Goal: Information Seeking & Learning: Learn about a topic

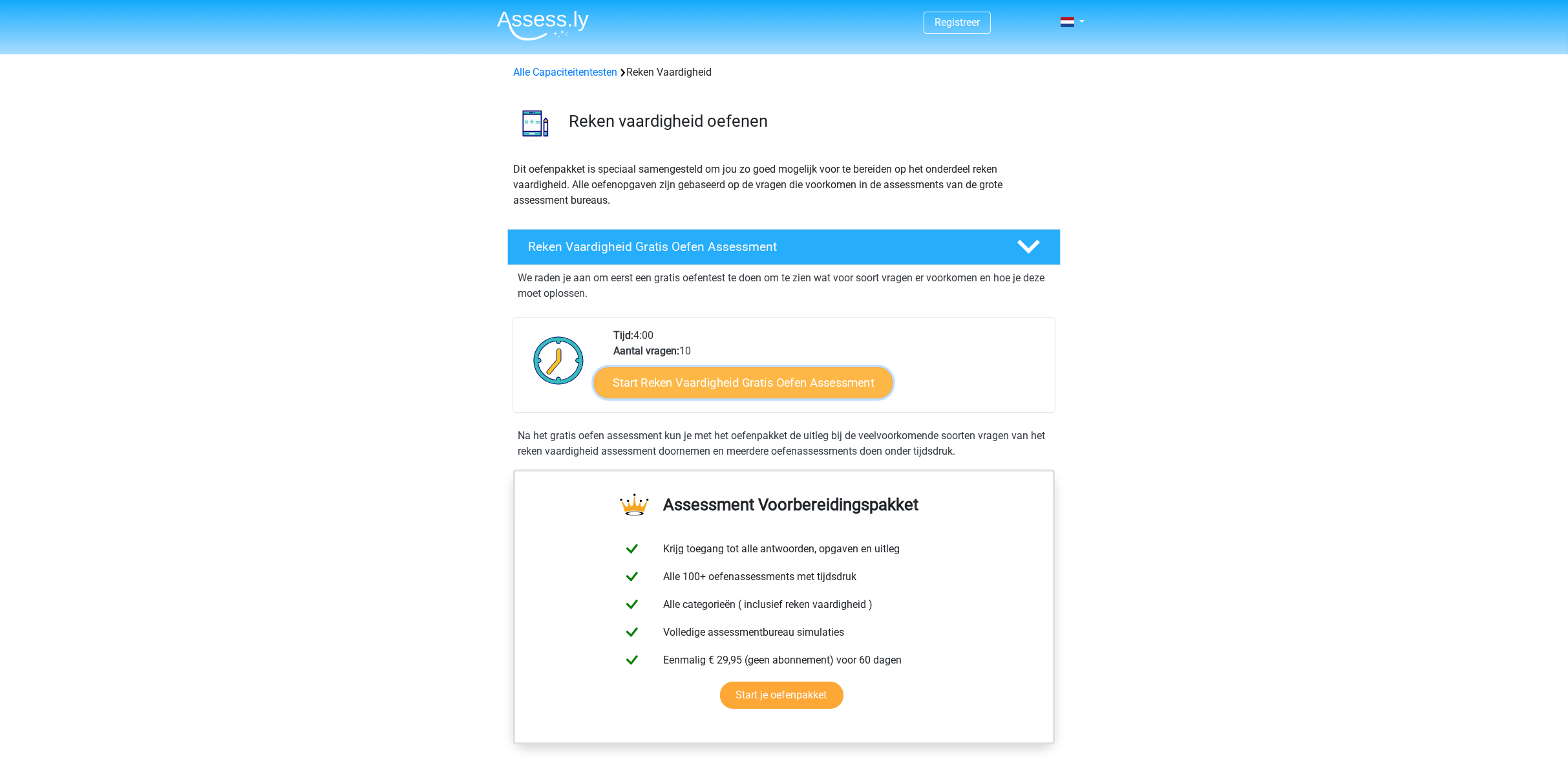
click at [668, 384] on link "Start Reken Vaardigheid Gratis Oefen Assessment" at bounding box center [744, 382] width 299 height 31
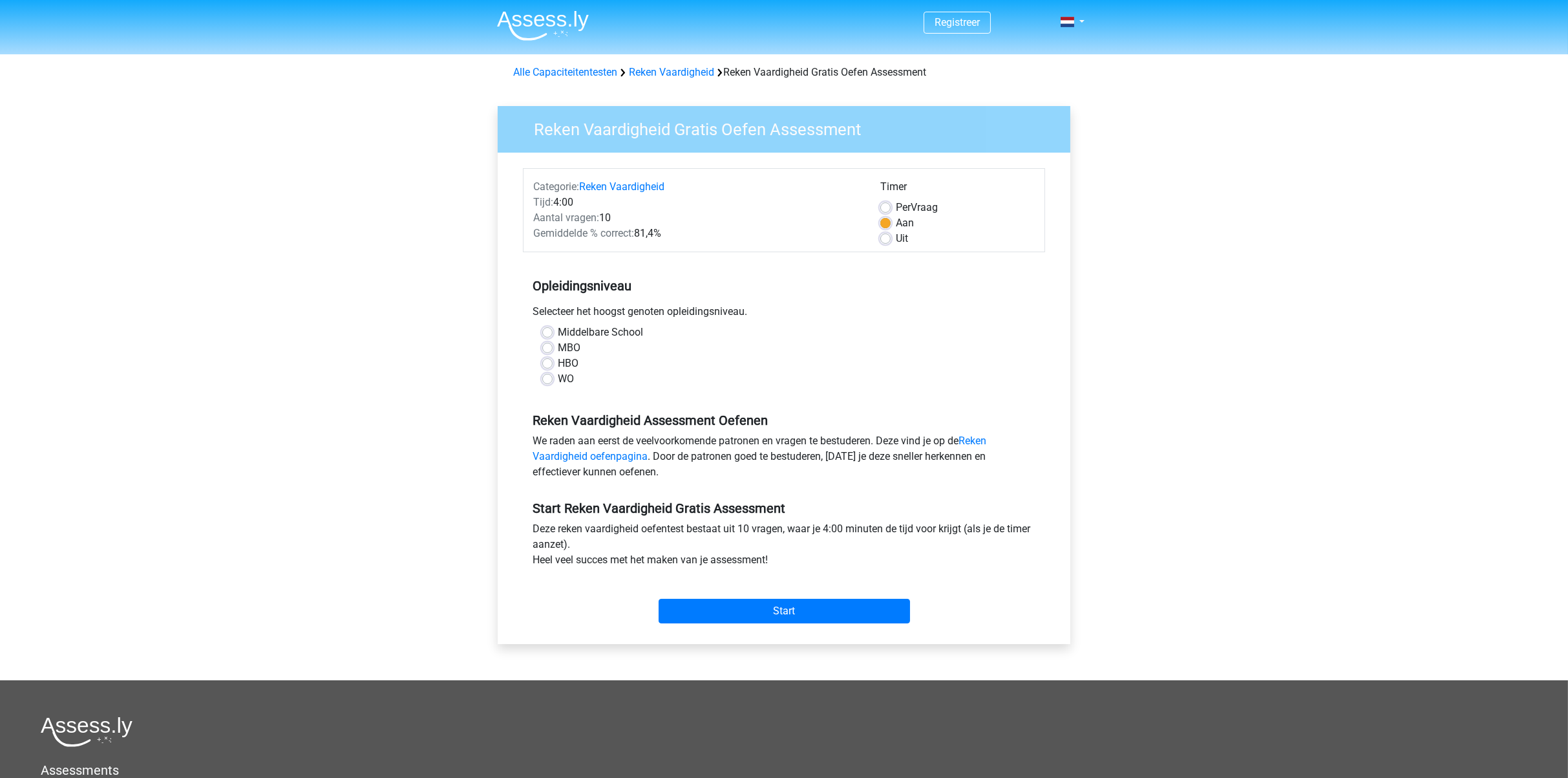
click at [557, 348] on label "MBO" at bounding box center [569, 348] width 23 height 15
click at [549, 348] on input "MBO" at bounding box center [548, 346] width 11 height 13
radio input "true"
click at [805, 603] on input "Start" at bounding box center [785, 611] width 252 height 24
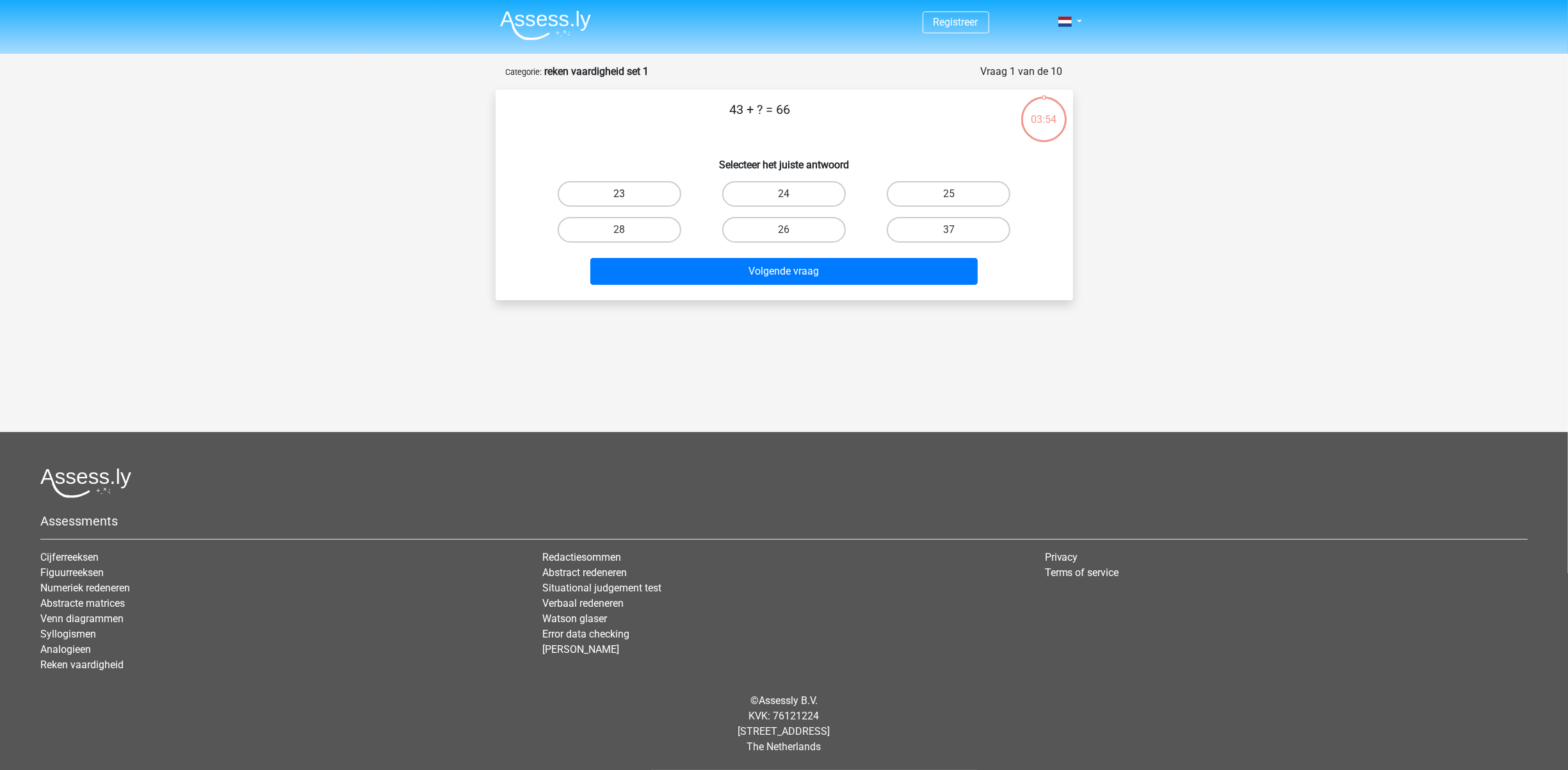
click at [644, 191] on label "23" at bounding box center [619, 194] width 124 height 26
click at [628, 194] on input "23" at bounding box center [623, 198] width 8 height 8
radio input "true"
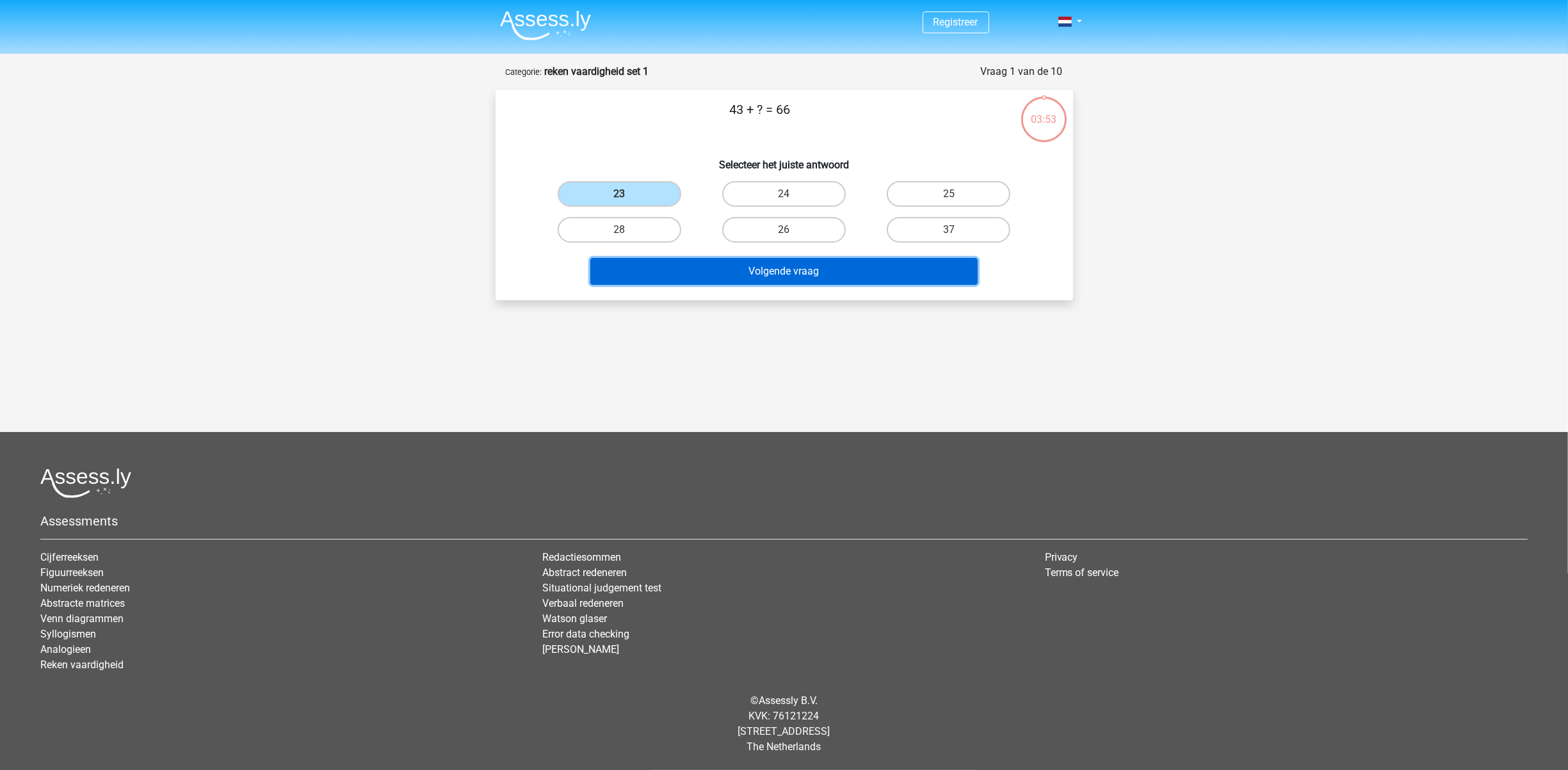
click at [783, 269] on button "Volgende vraag" at bounding box center [783, 272] width 387 height 27
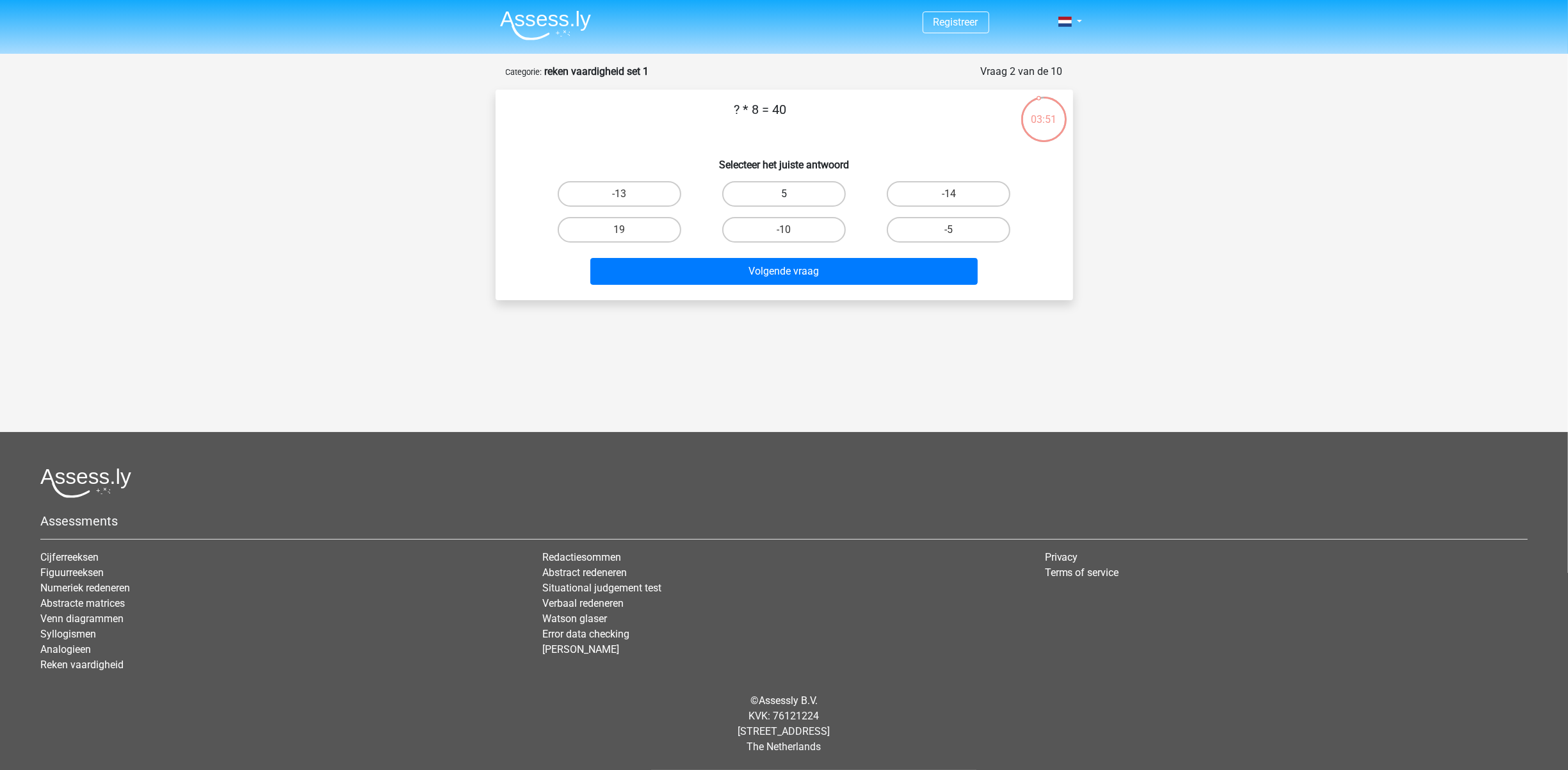
click at [808, 189] on label "5" at bounding box center [784, 194] width 124 height 26
click at [792, 194] on input "5" at bounding box center [787, 198] width 8 height 8
radio input "true"
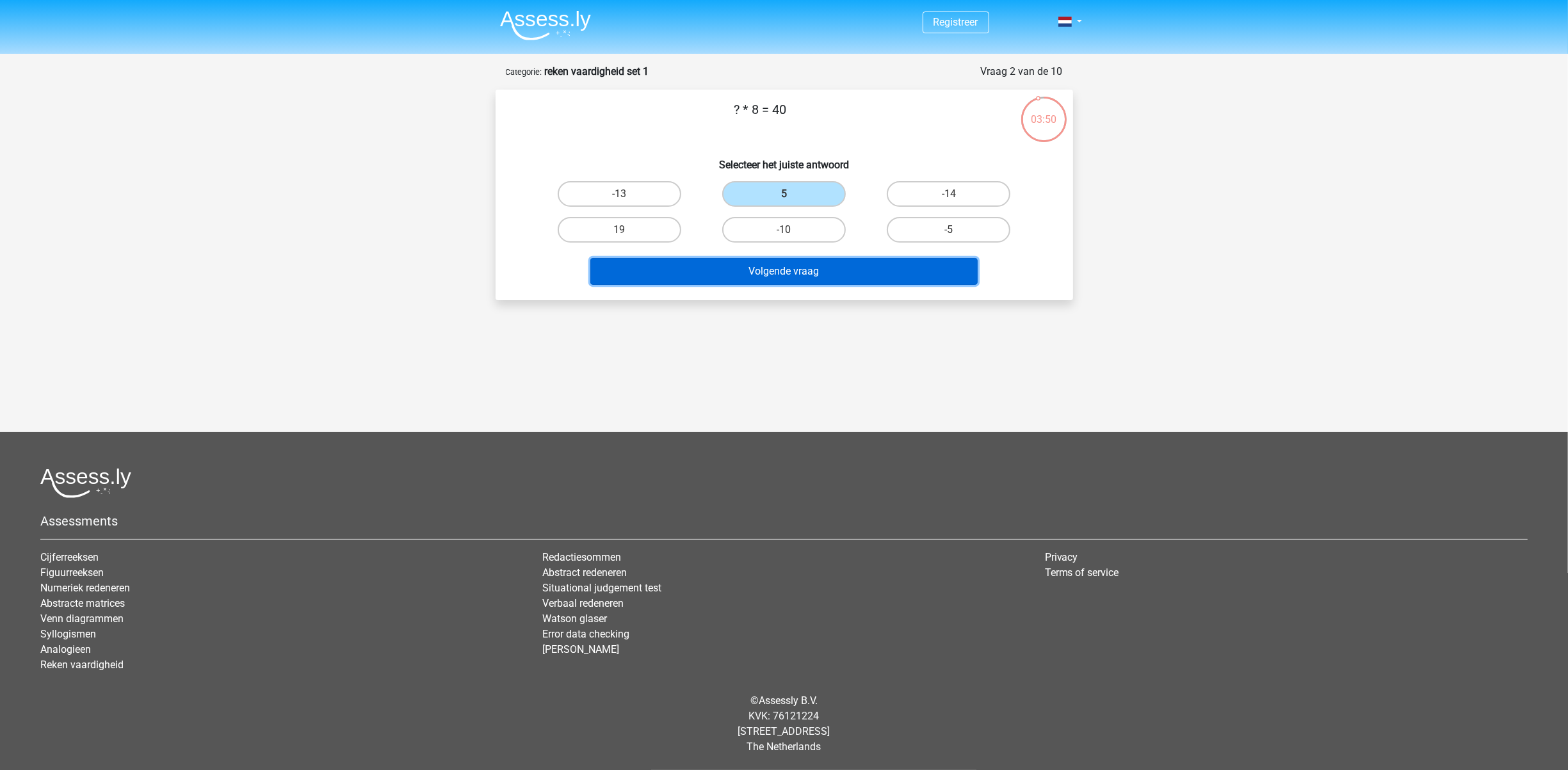
click at [789, 271] on button "Volgende vraag" at bounding box center [783, 272] width 387 height 27
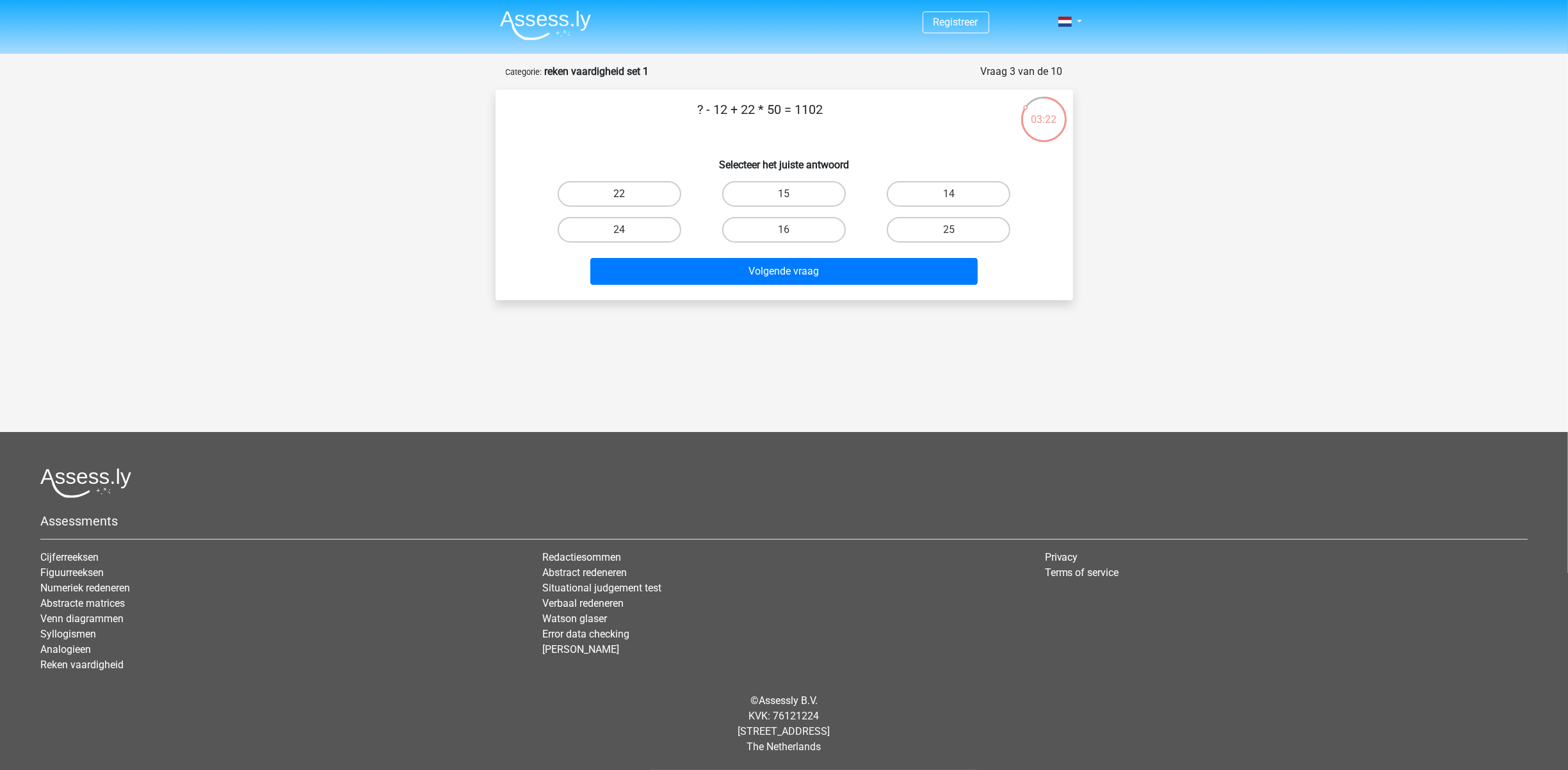
click at [615, 189] on label "22" at bounding box center [619, 194] width 124 height 26
click at [619, 194] on input "22" at bounding box center [623, 198] width 8 height 8
radio input "true"
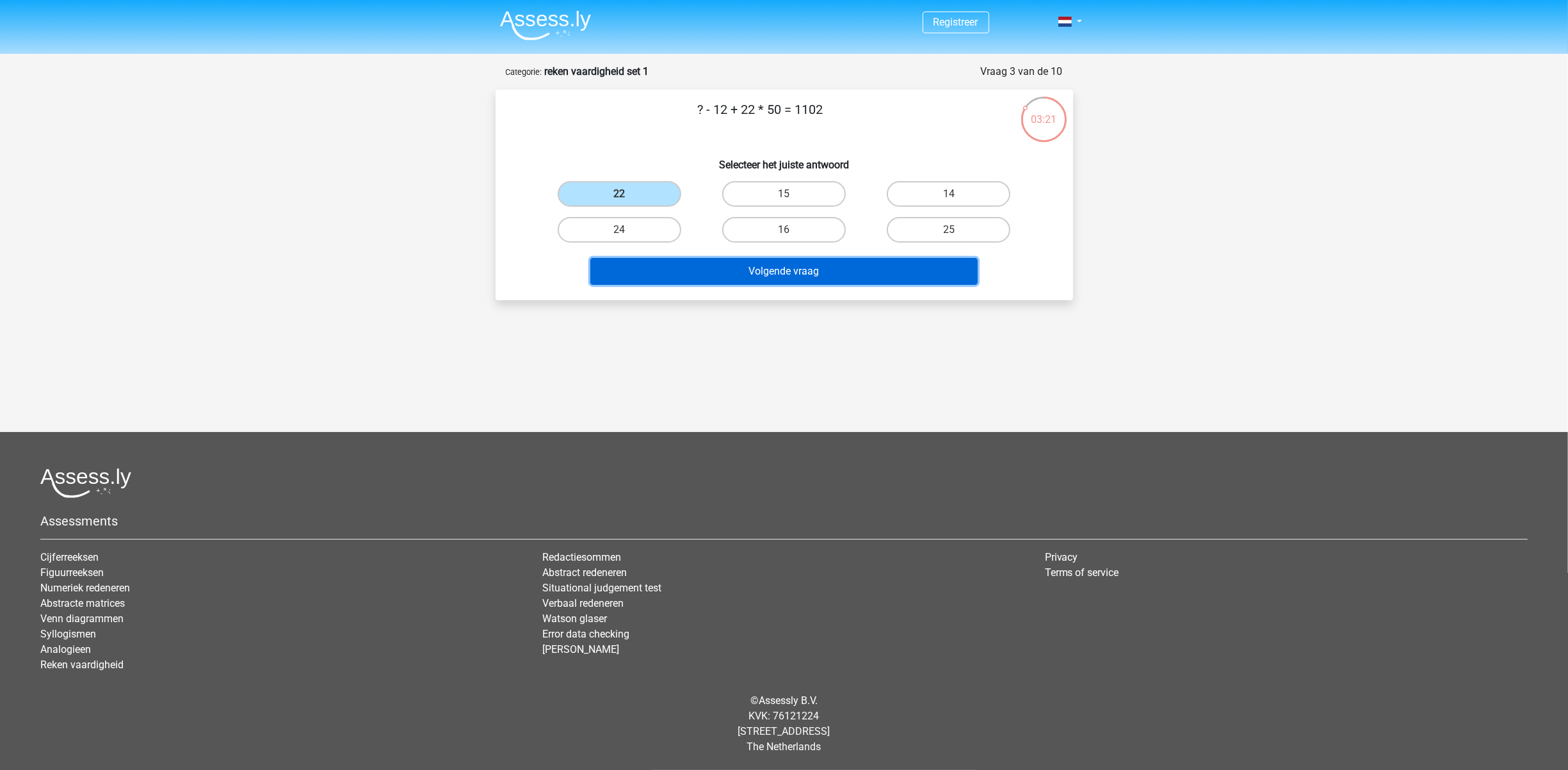
click at [776, 273] on button "Volgende vraag" at bounding box center [783, 272] width 387 height 27
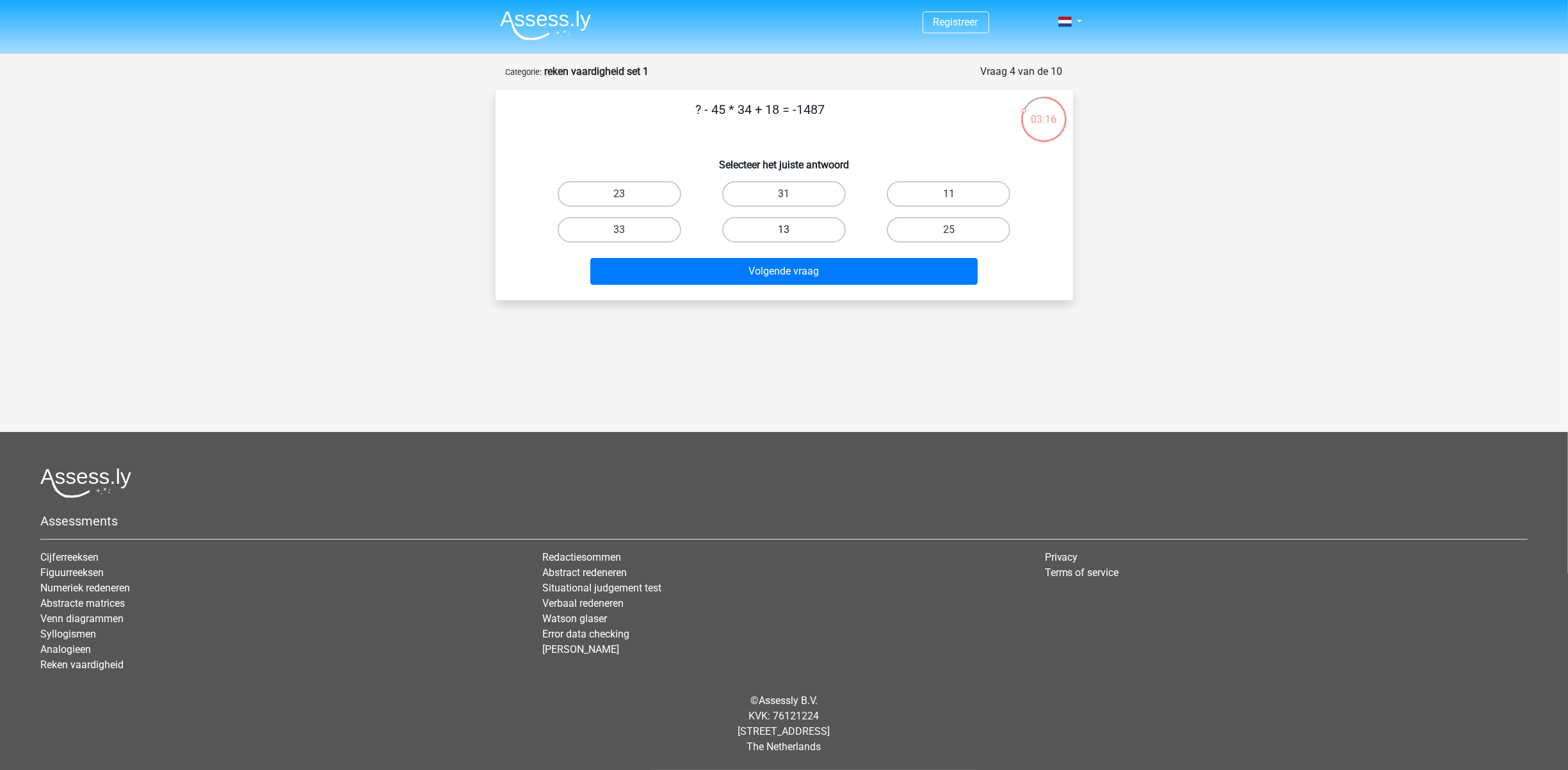
click at [779, 220] on label "13" at bounding box center [784, 229] width 124 height 26
click at [783, 229] on input "13" at bounding box center [787, 233] width 8 height 8
radio input "true"
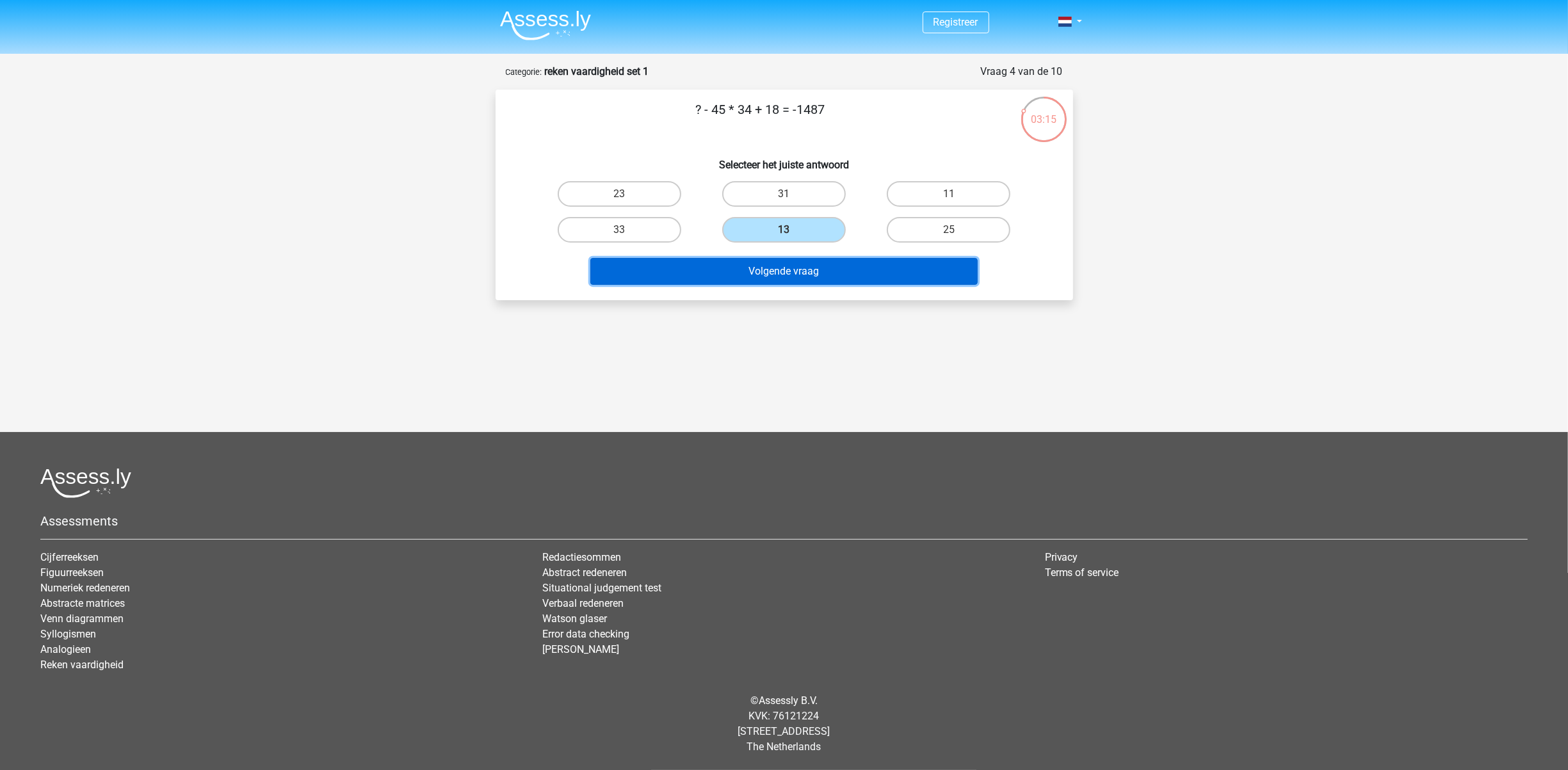
click at [783, 276] on button "Volgende vraag" at bounding box center [783, 272] width 387 height 27
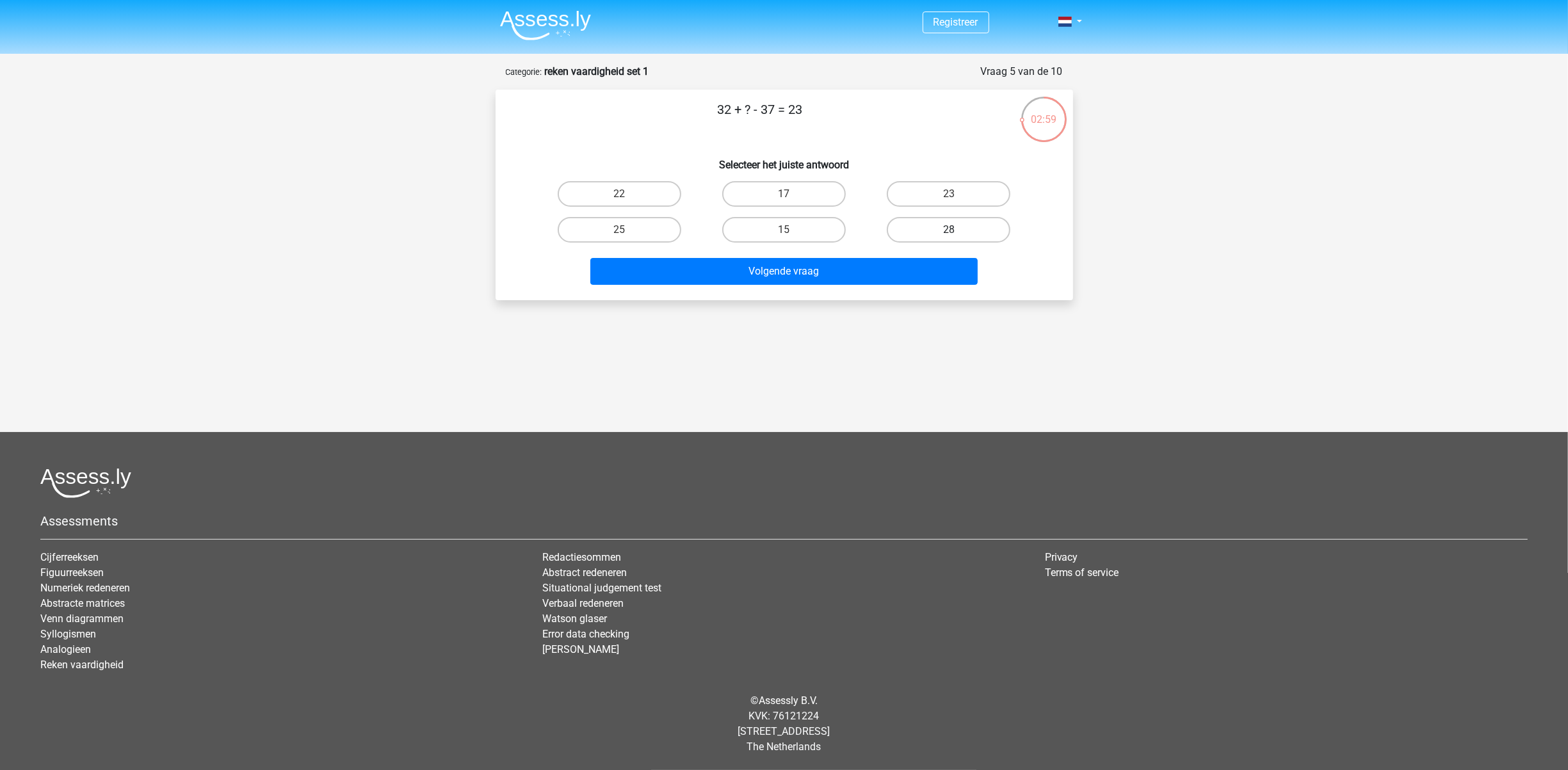
click at [976, 233] on label "28" at bounding box center [949, 229] width 124 height 26
click at [957, 233] on input "28" at bounding box center [952, 233] width 8 height 8
radio input "true"
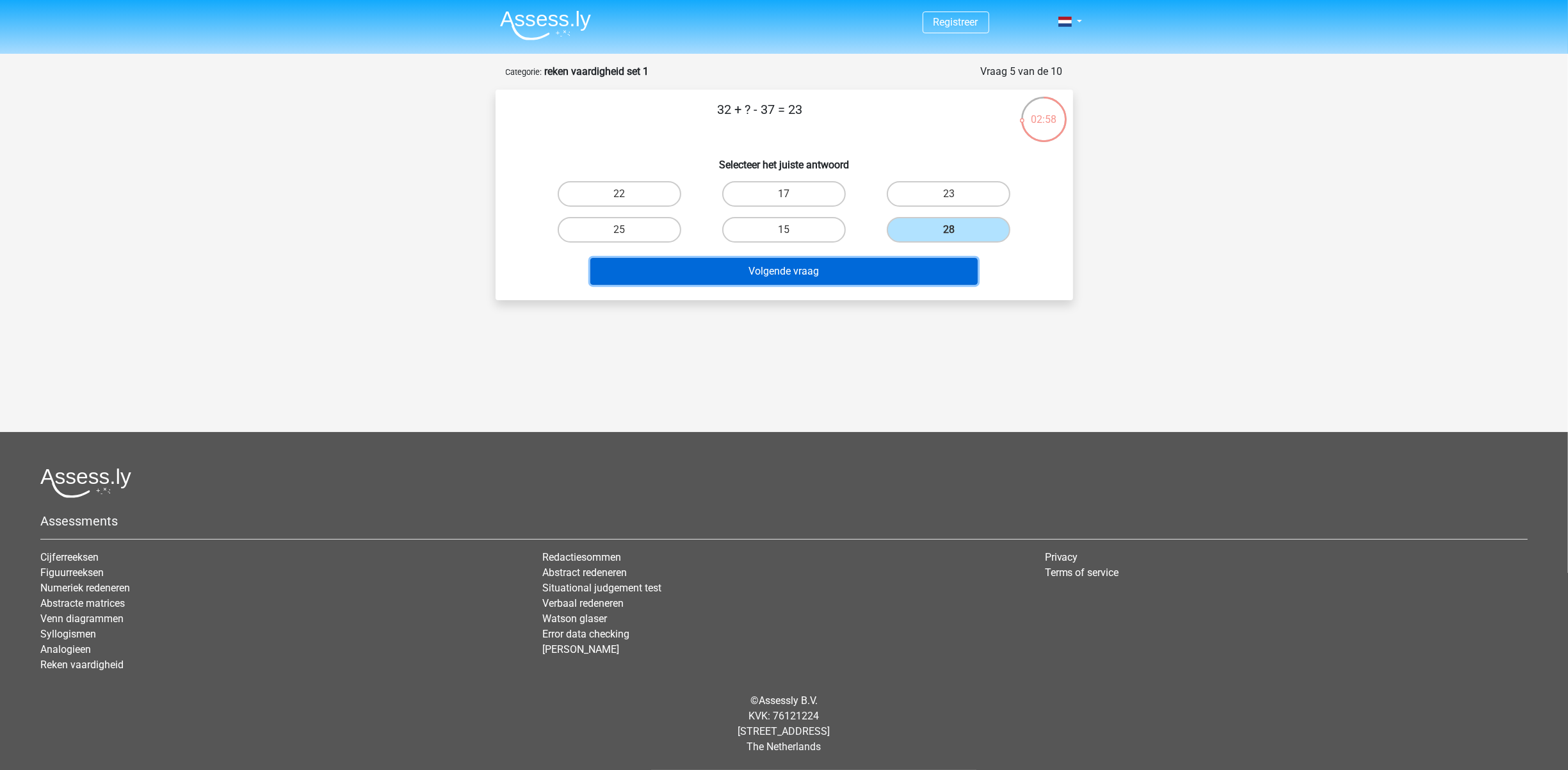
click at [835, 276] on button "Volgende vraag" at bounding box center [783, 272] width 387 height 27
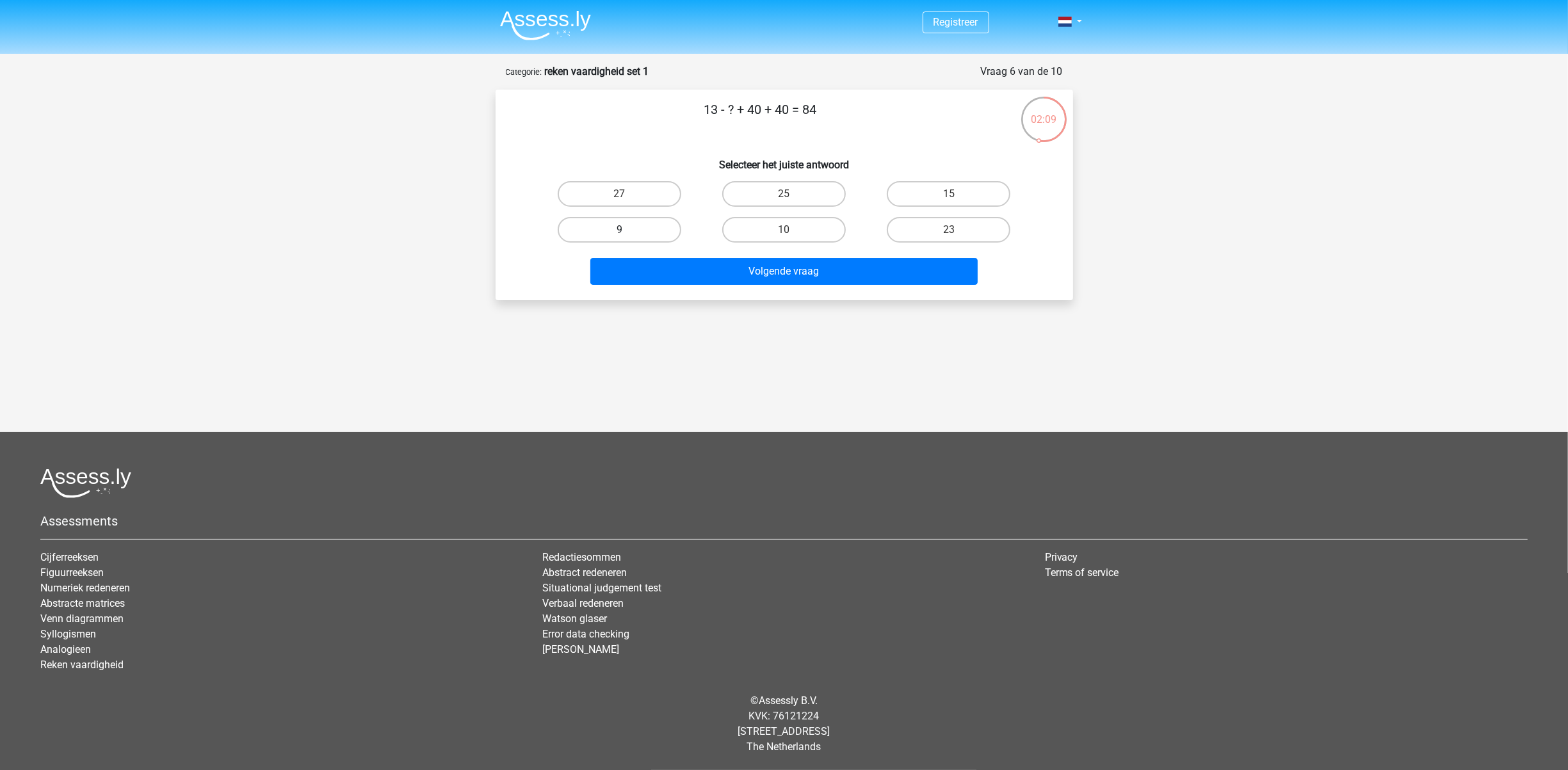
click at [622, 225] on label "9" at bounding box center [619, 229] width 124 height 26
click at [622, 229] on input "9" at bounding box center [623, 233] width 8 height 8
radio input "true"
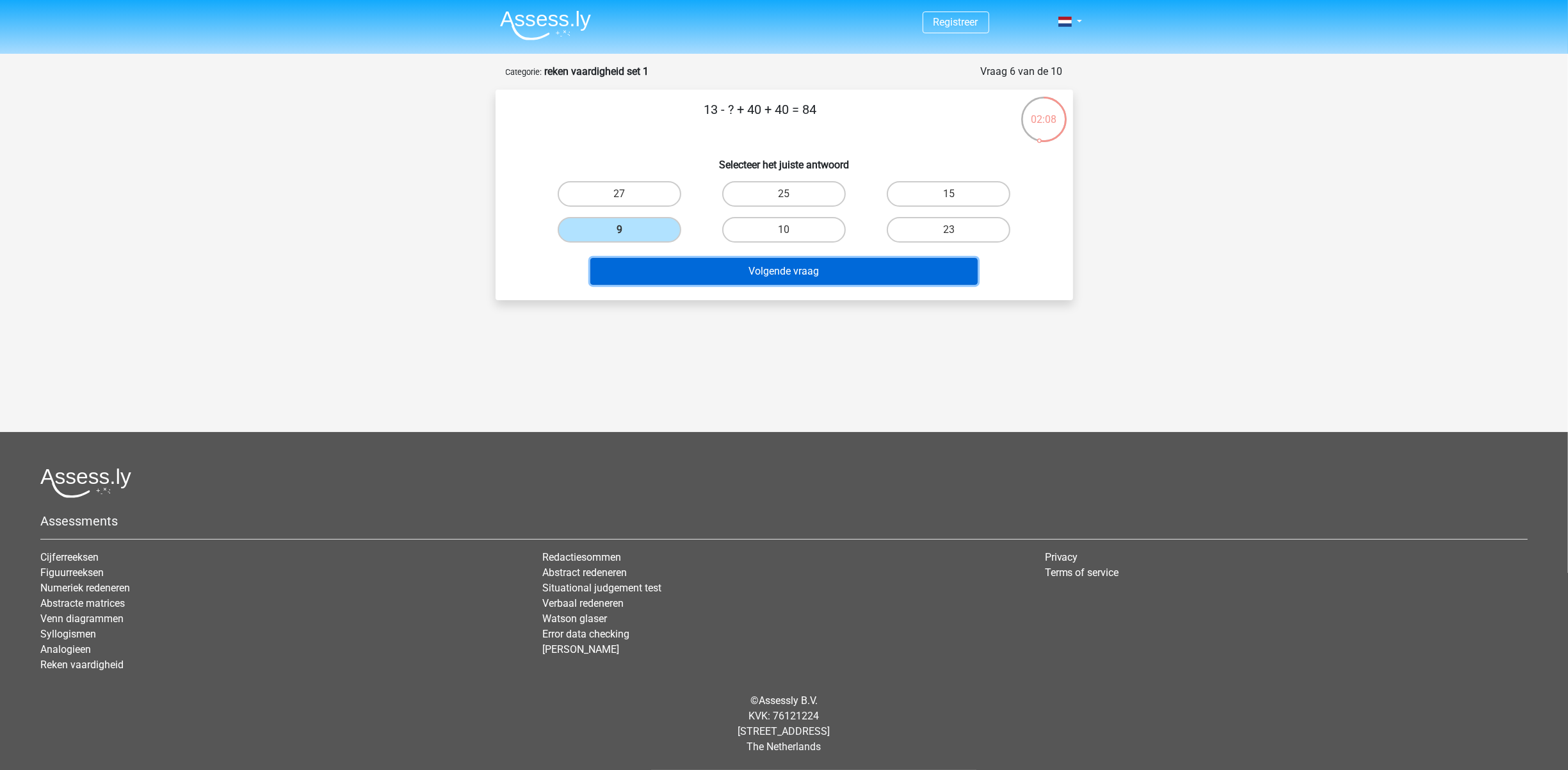
click at [823, 267] on button "Volgende vraag" at bounding box center [783, 272] width 387 height 27
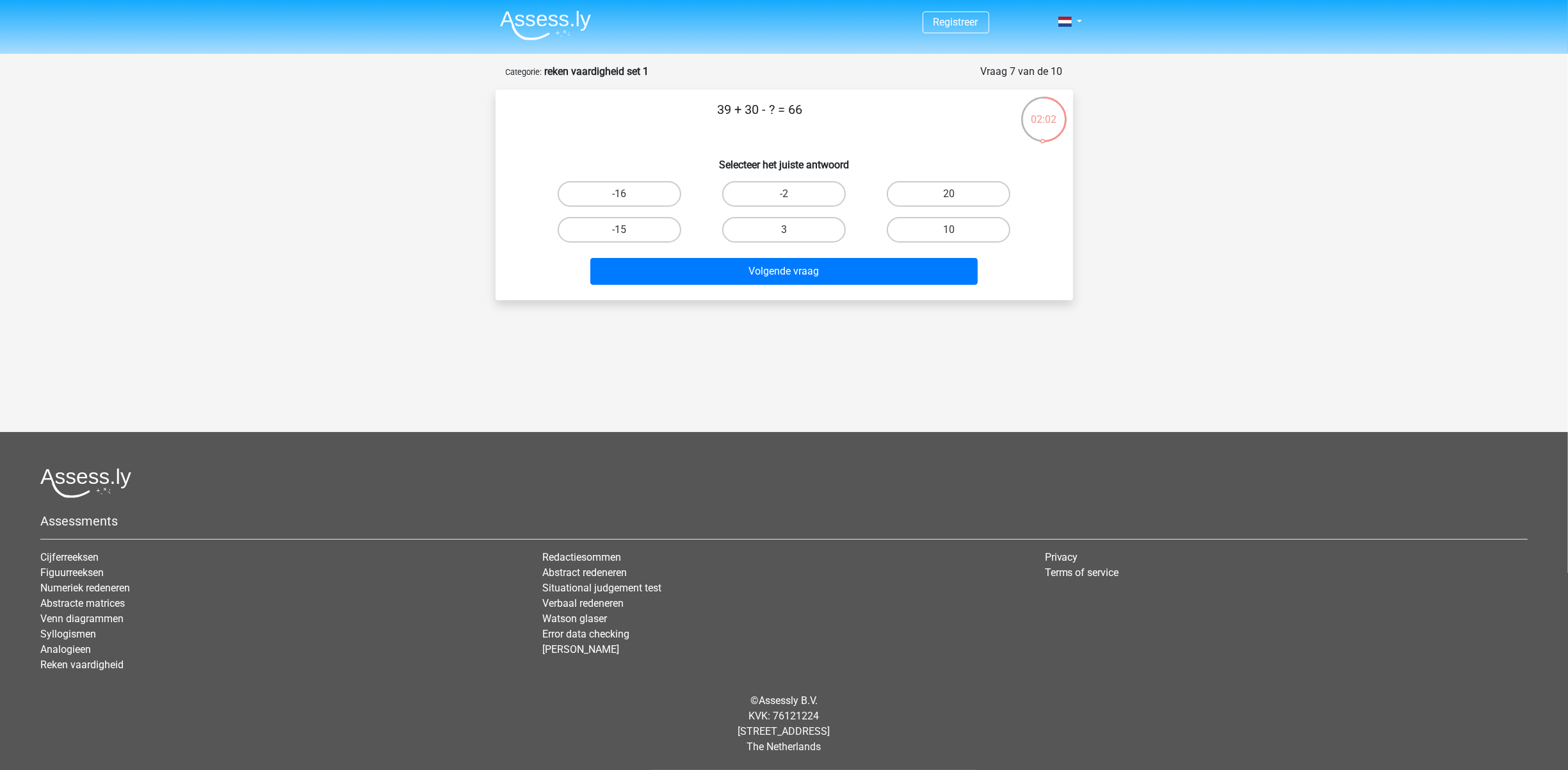
click at [787, 229] on input "3" at bounding box center [787, 233] width 8 height 8
radio input "true"
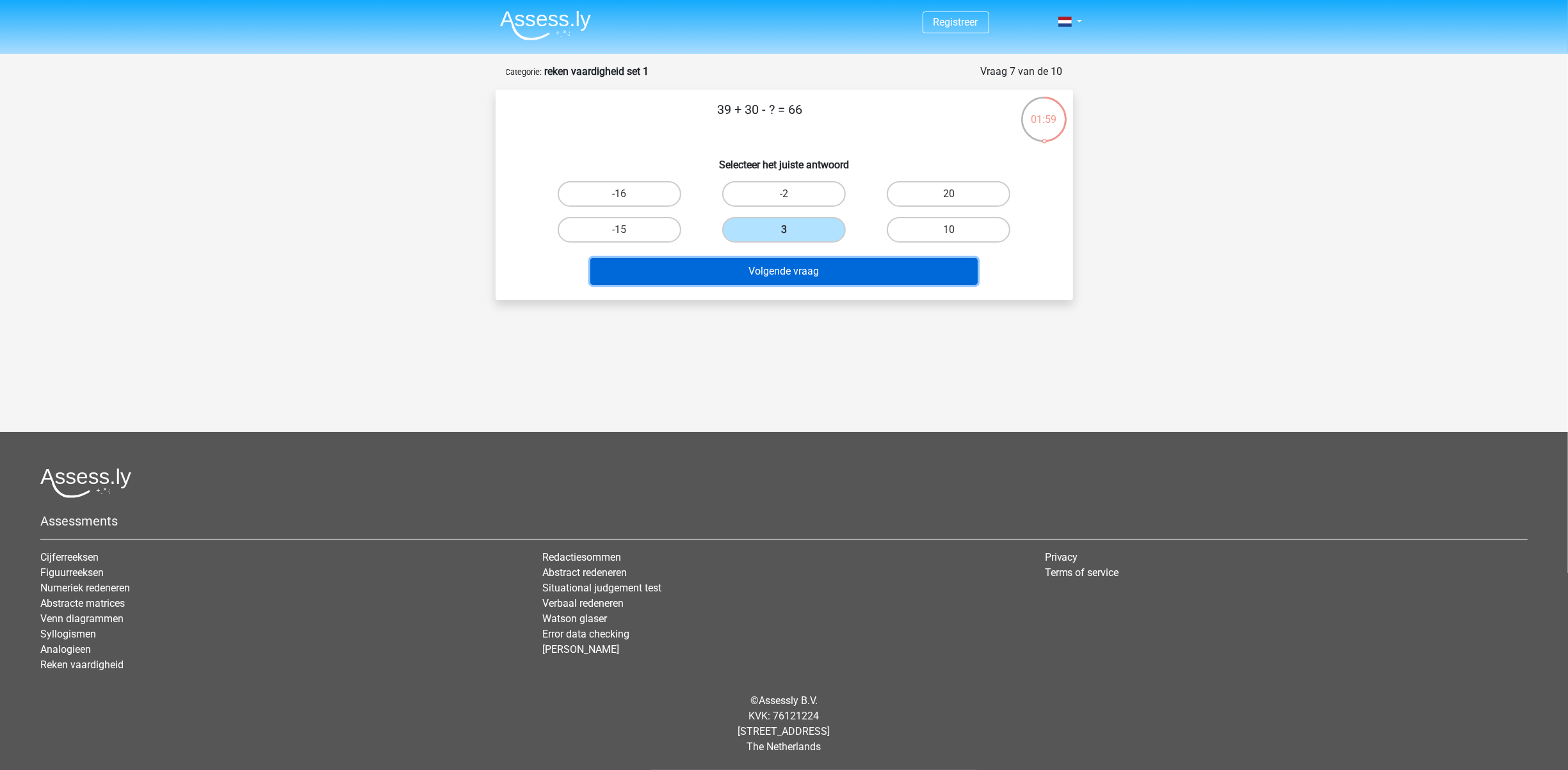
click at [795, 269] on button "Volgende vraag" at bounding box center [783, 272] width 387 height 27
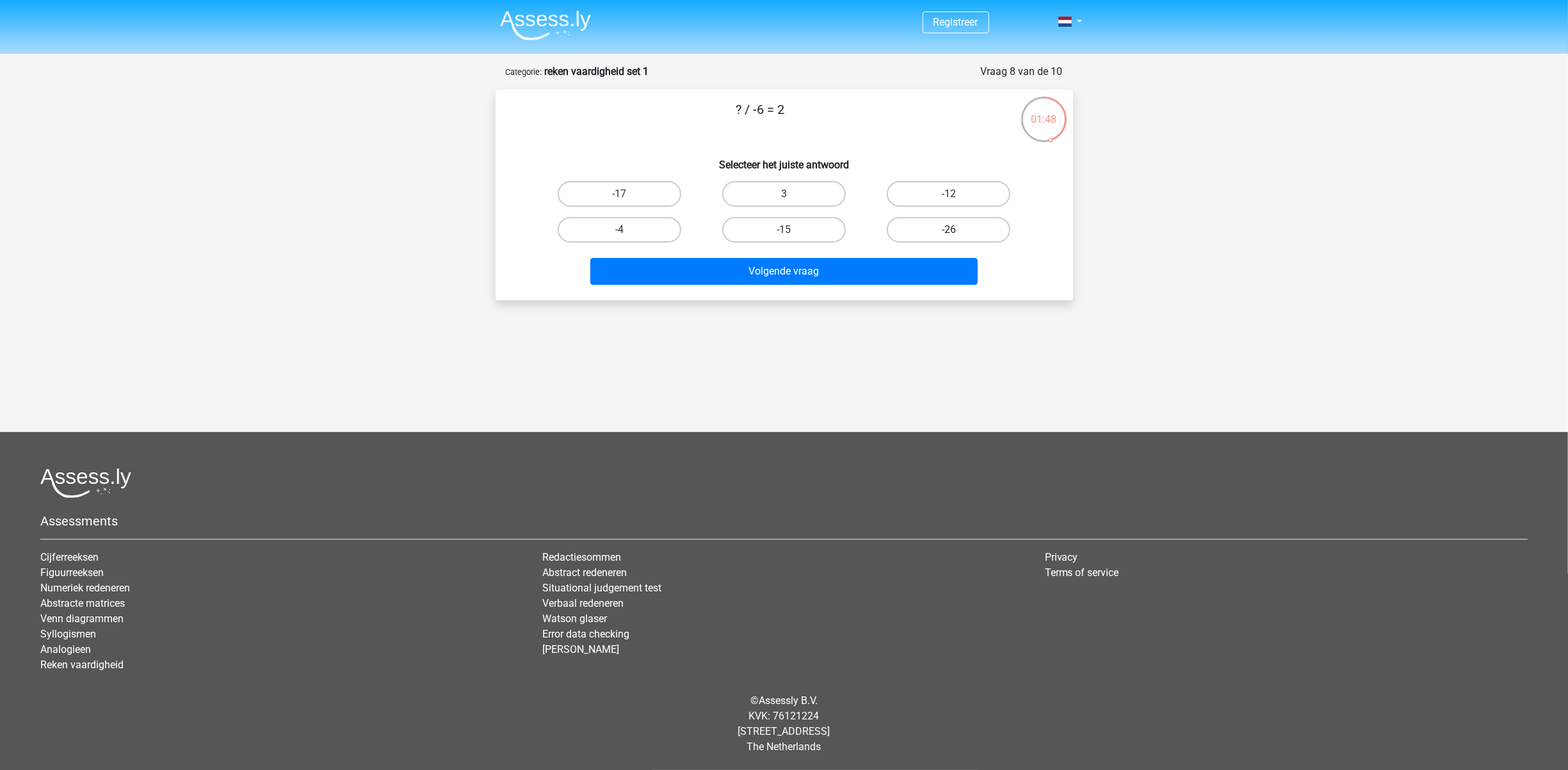
drag, startPoint x: 937, startPoint y: 186, endPoint x: 915, endPoint y: 222, distance: 42.2
click at [937, 187] on label "-12" at bounding box center [949, 194] width 124 height 26
click at [949, 194] on input "-12" at bounding box center [952, 198] width 8 height 8
radio input "true"
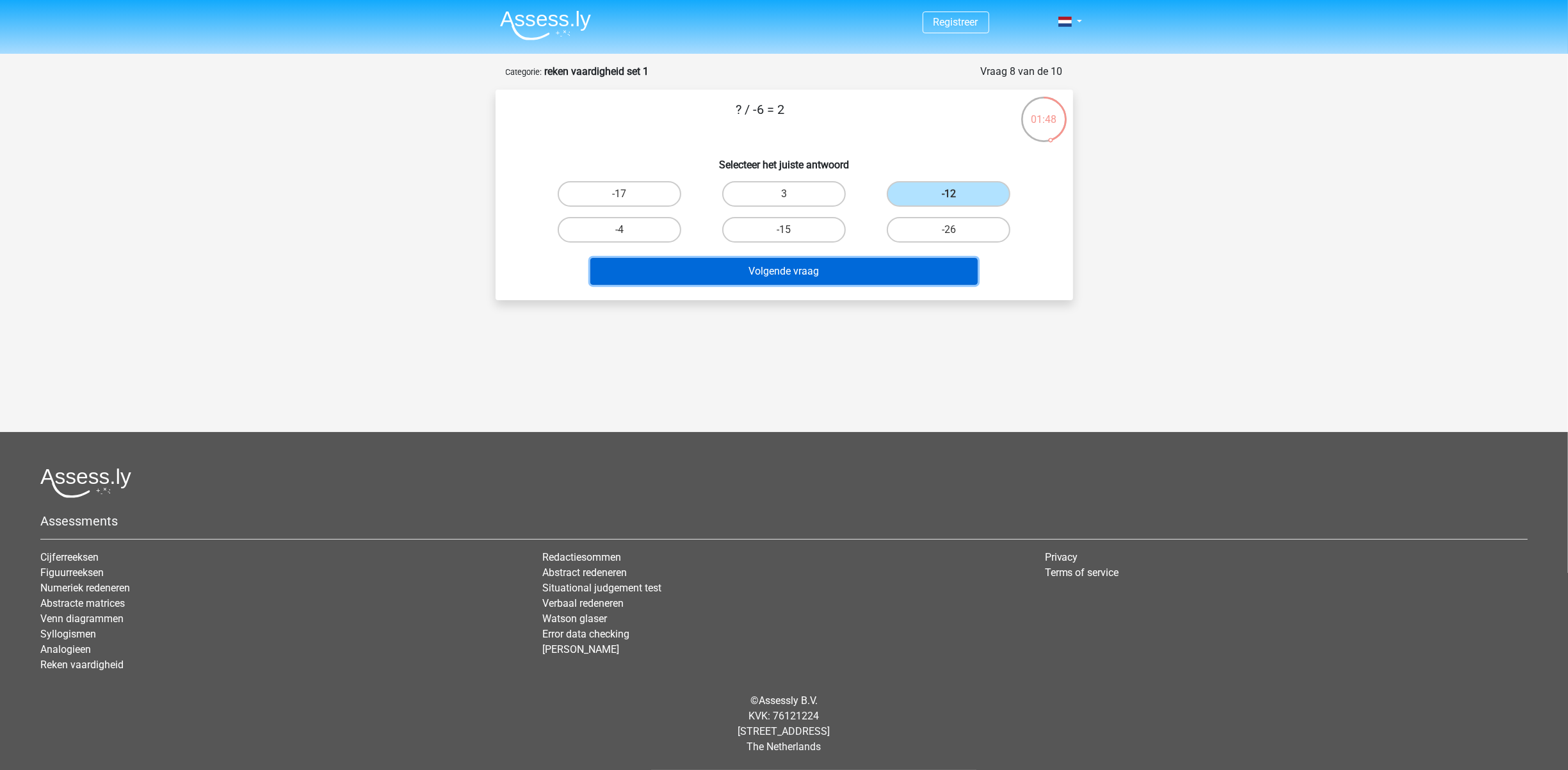
click at [850, 273] on button "Volgende vraag" at bounding box center [783, 272] width 387 height 27
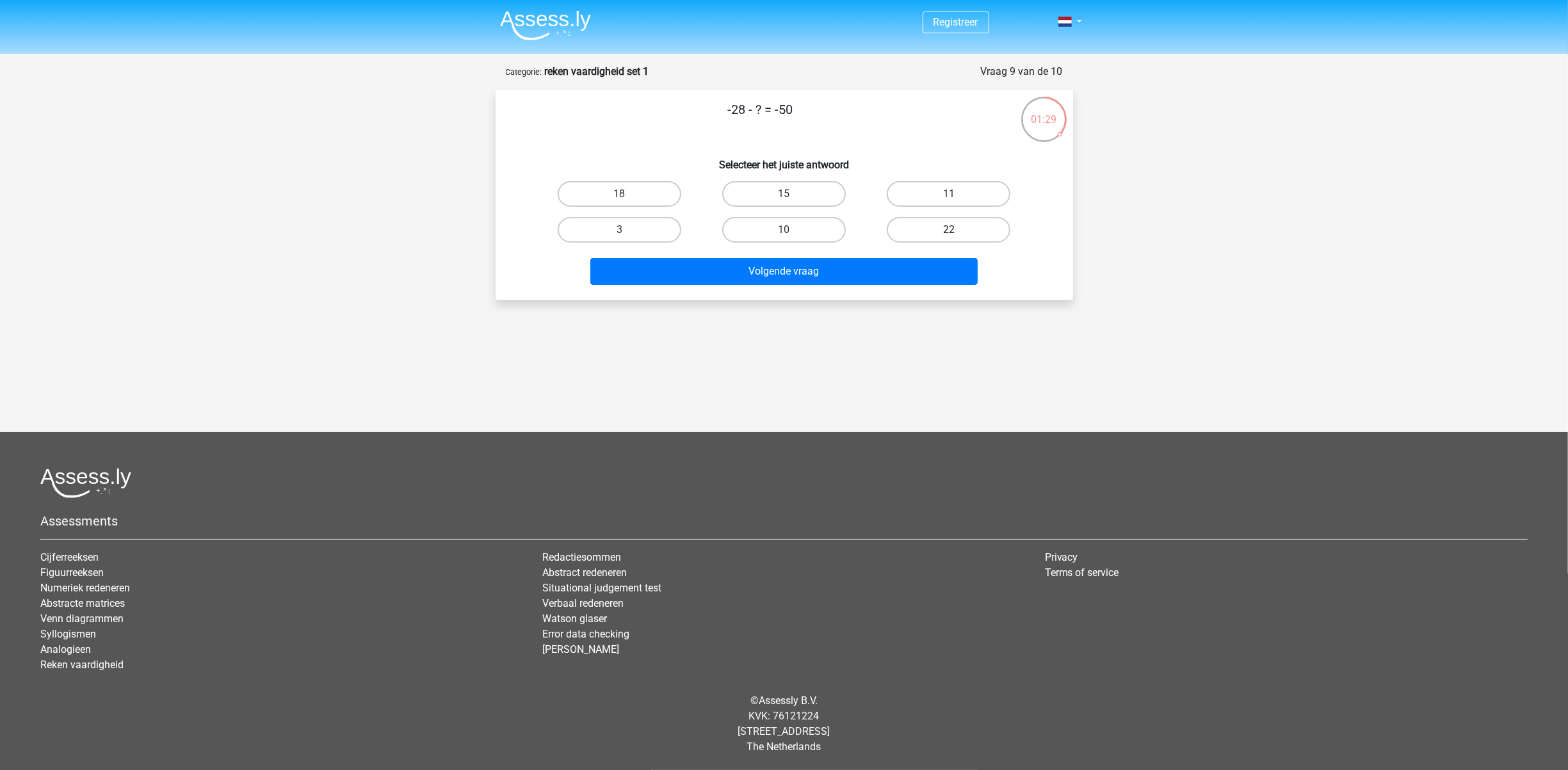
click at [934, 226] on label "22" at bounding box center [949, 229] width 124 height 26
click at [949, 229] on input "22" at bounding box center [952, 233] width 8 height 8
radio input "true"
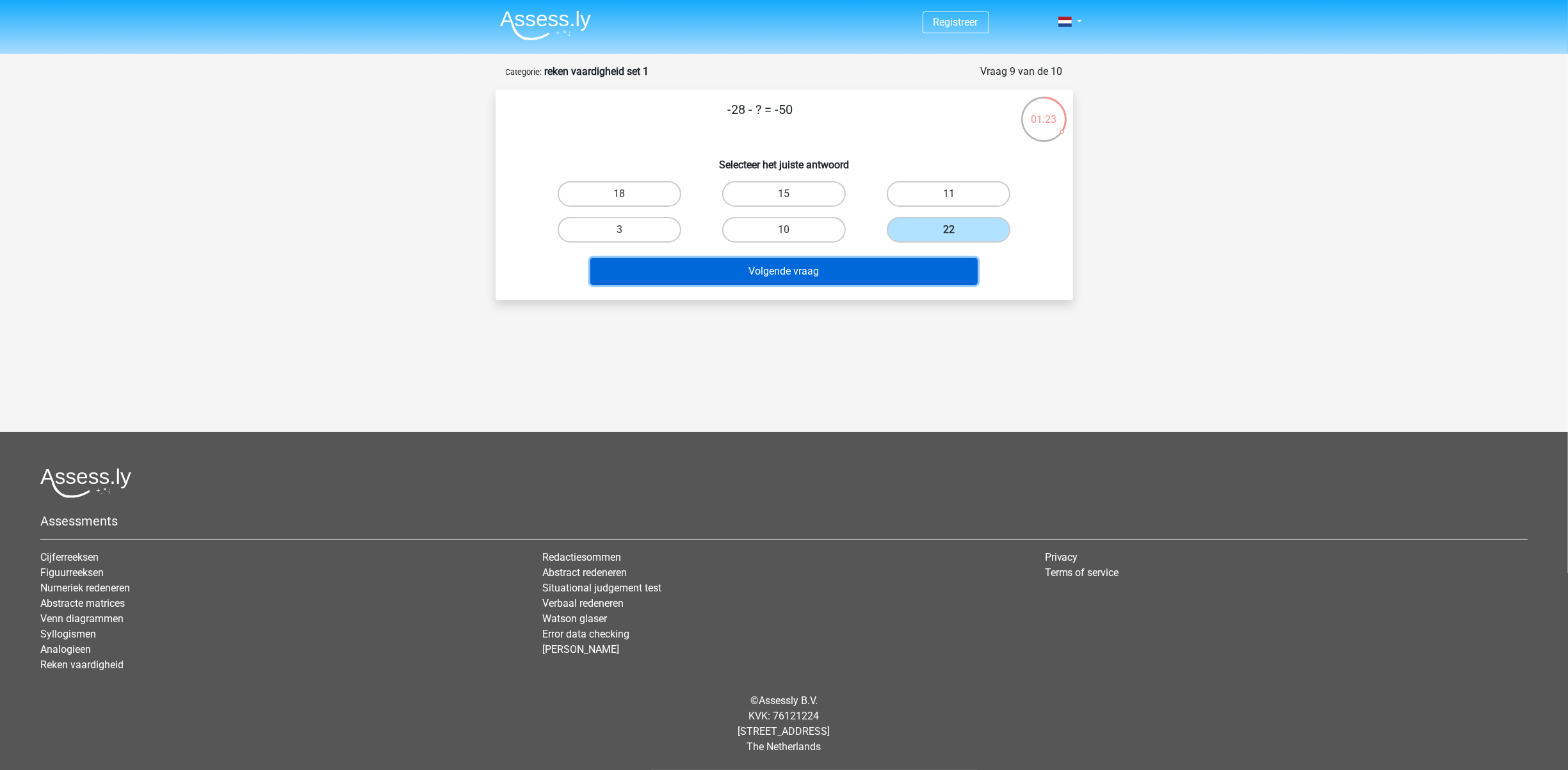
click at [834, 283] on button "Volgende vraag" at bounding box center [783, 272] width 387 height 27
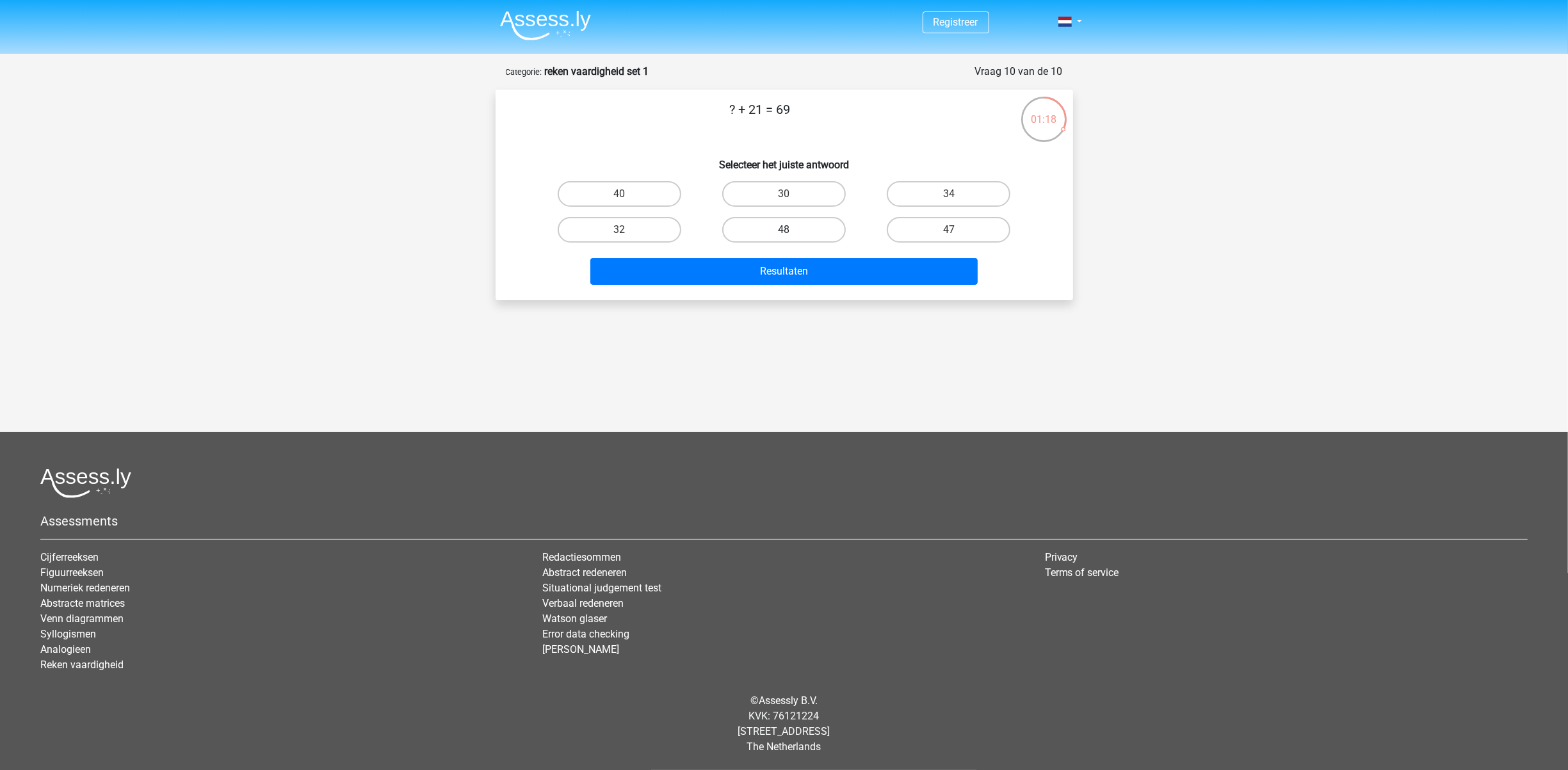
click at [779, 223] on label "48" at bounding box center [784, 229] width 124 height 26
click at [783, 229] on input "48" at bounding box center [787, 233] width 8 height 8
radio input "true"
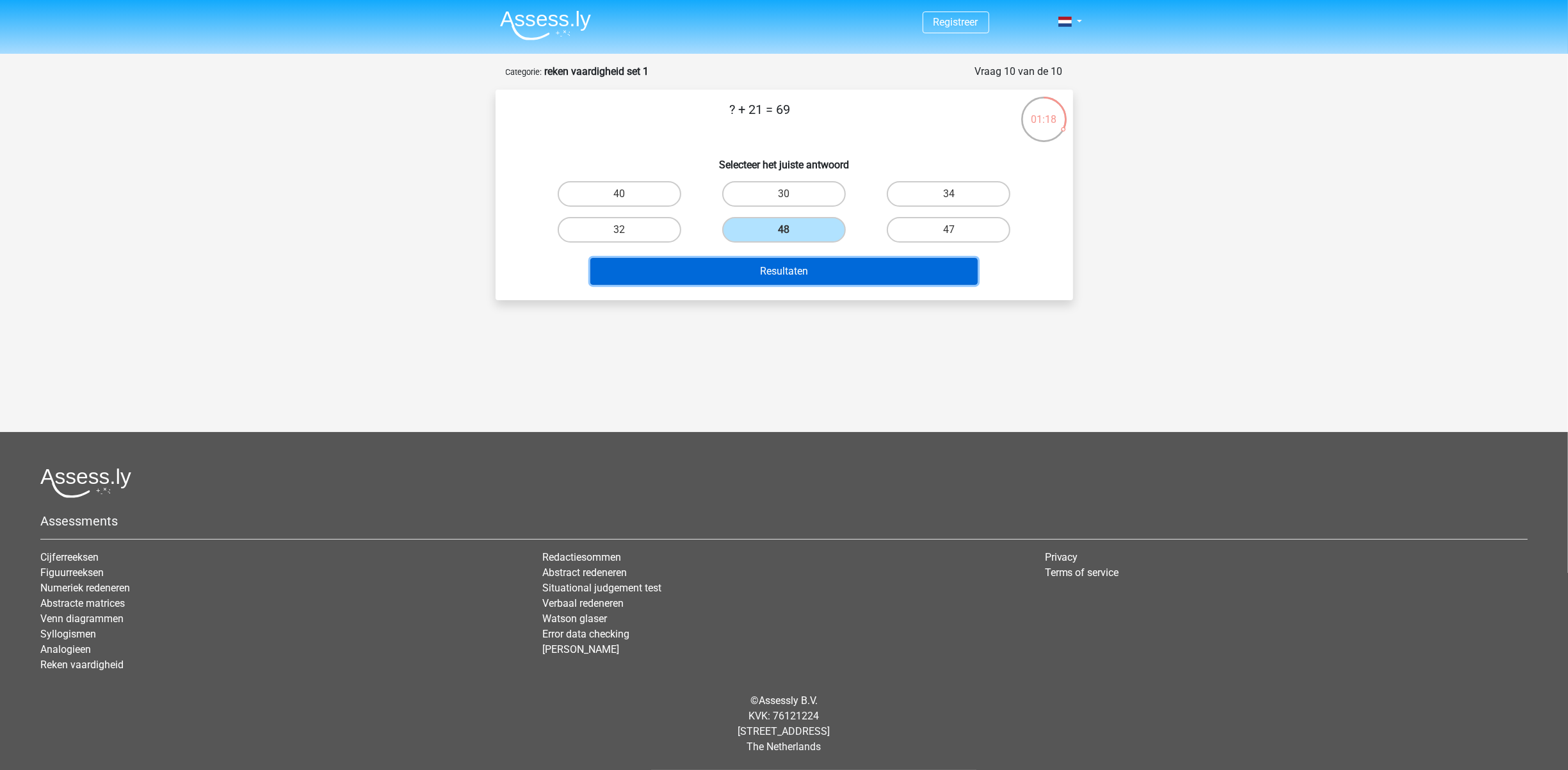
click at [794, 275] on button "Resultaten" at bounding box center [783, 272] width 387 height 27
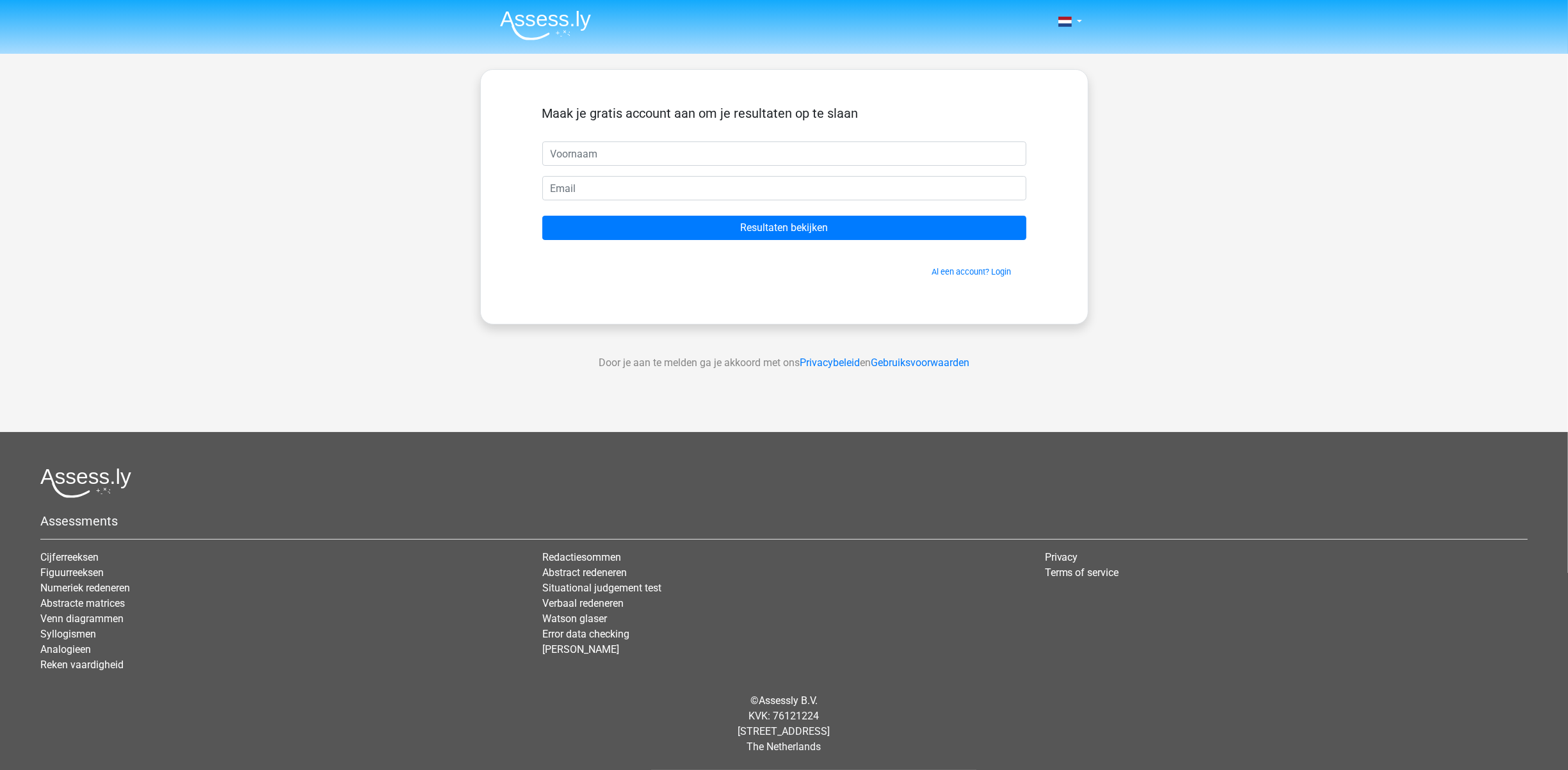
click at [591, 150] on input "text" at bounding box center [784, 153] width 484 height 24
click at [668, 151] on input "text" at bounding box center [784, 153] width 484 height 24
type input "r"
type input "R"
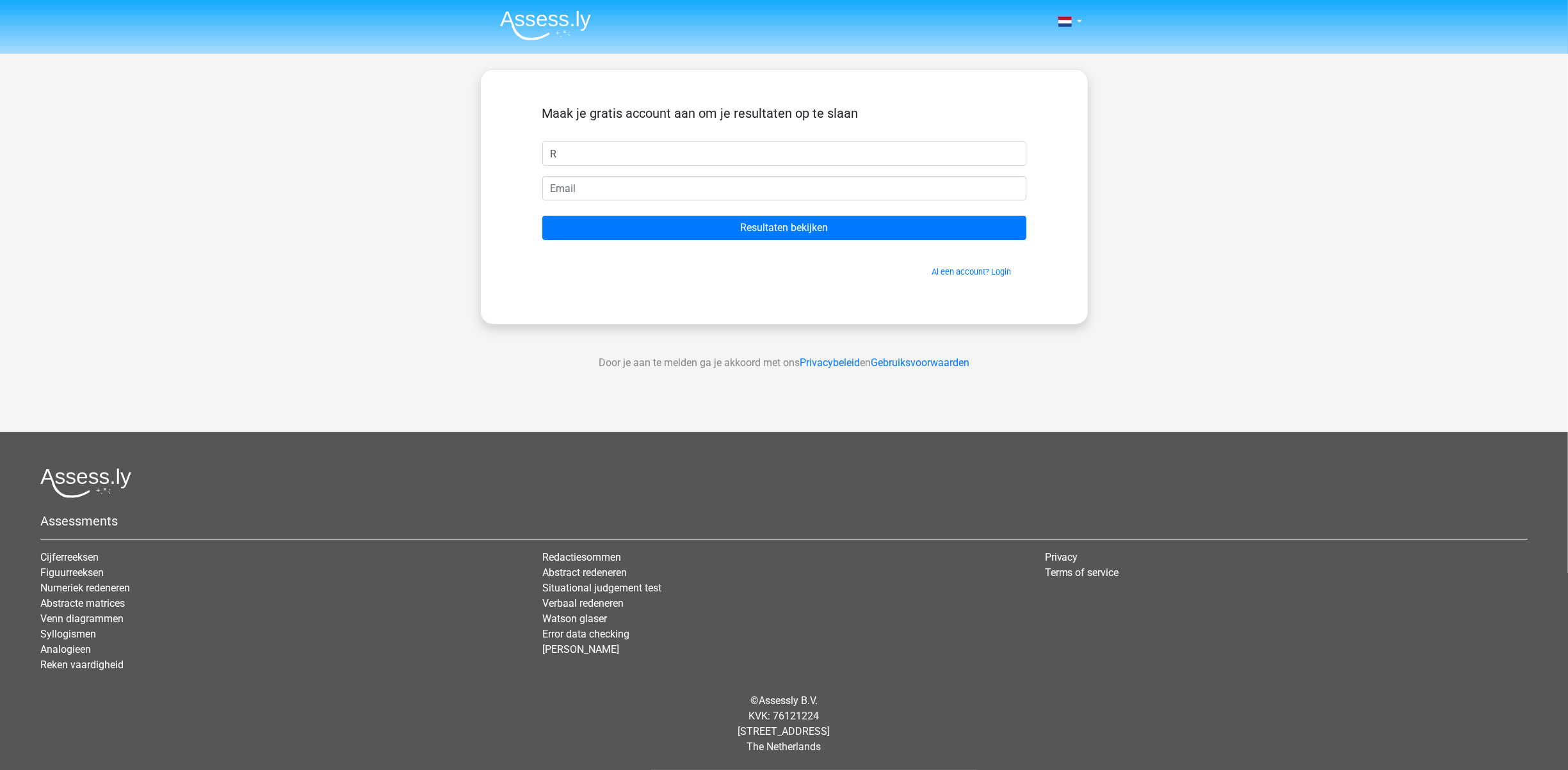
click at [629, 207] on form "Maak je gratis account aan om je resultaten op te slaan R Resultaten bekijken A…" at bounding box center [784, 192] width 484 height 172
click at [615, 191] on input "email" at bounding box center [784, 188] width 484 height 24
type input "remmeiners@hotmail.com"
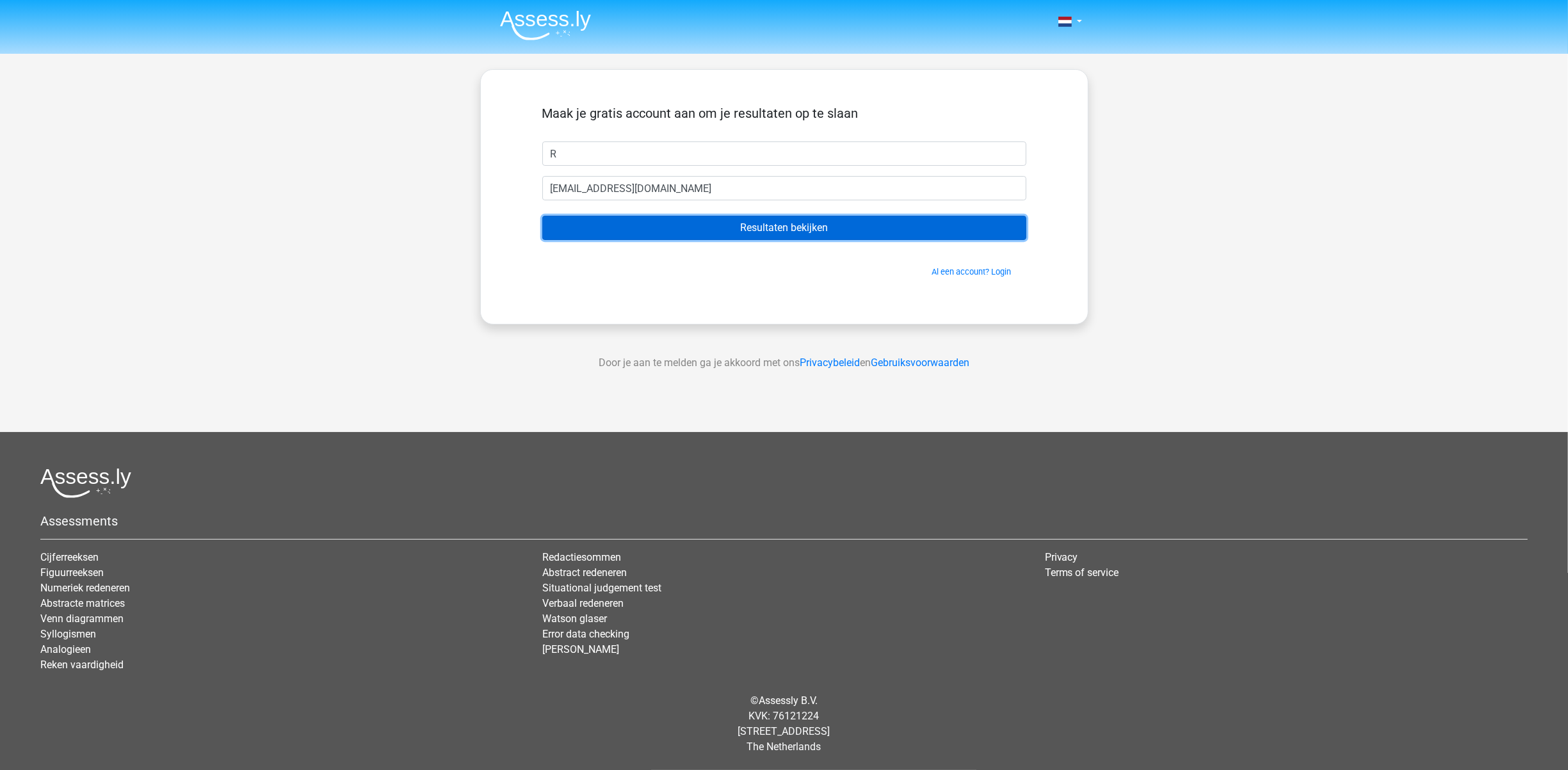
click at [736, 224] on input "Resultaten bekijken" at bounding box center [784, 228] width 484 height 24
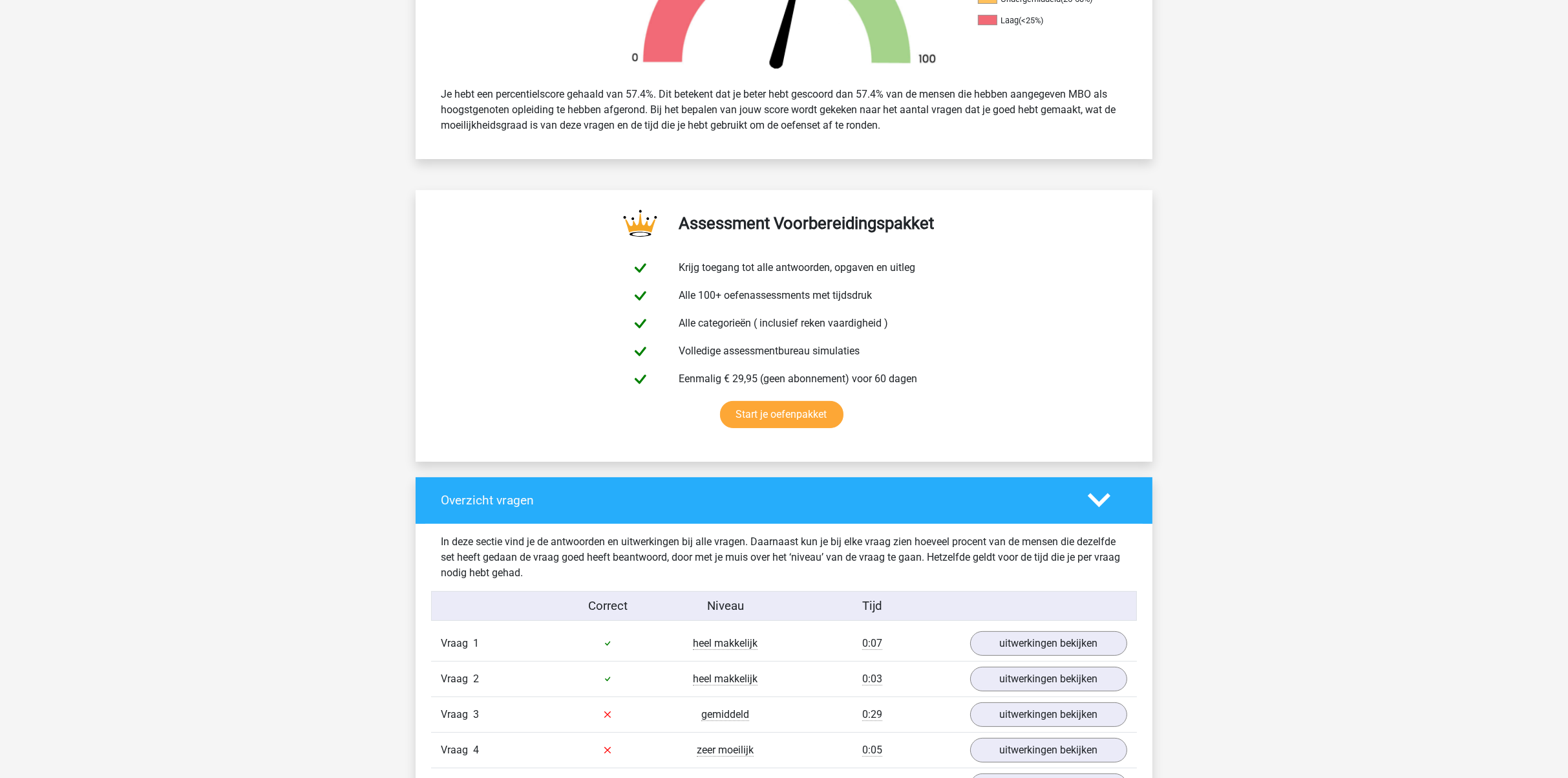
scroll to position [895, 0]
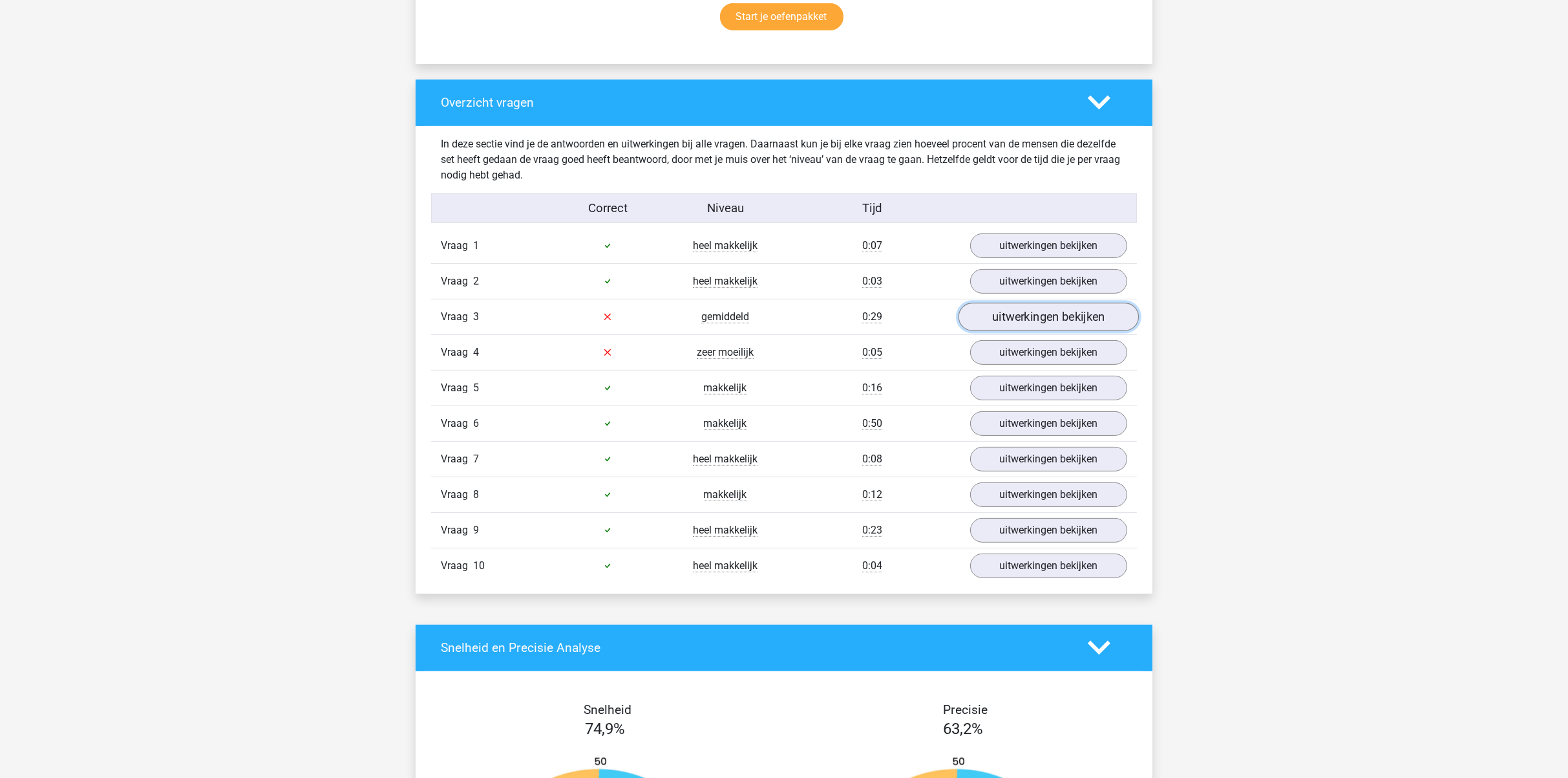
click at [1056, 320] on link "uitwerkingen bekijken" at bounding box center [1049, 317] width 180 height 28
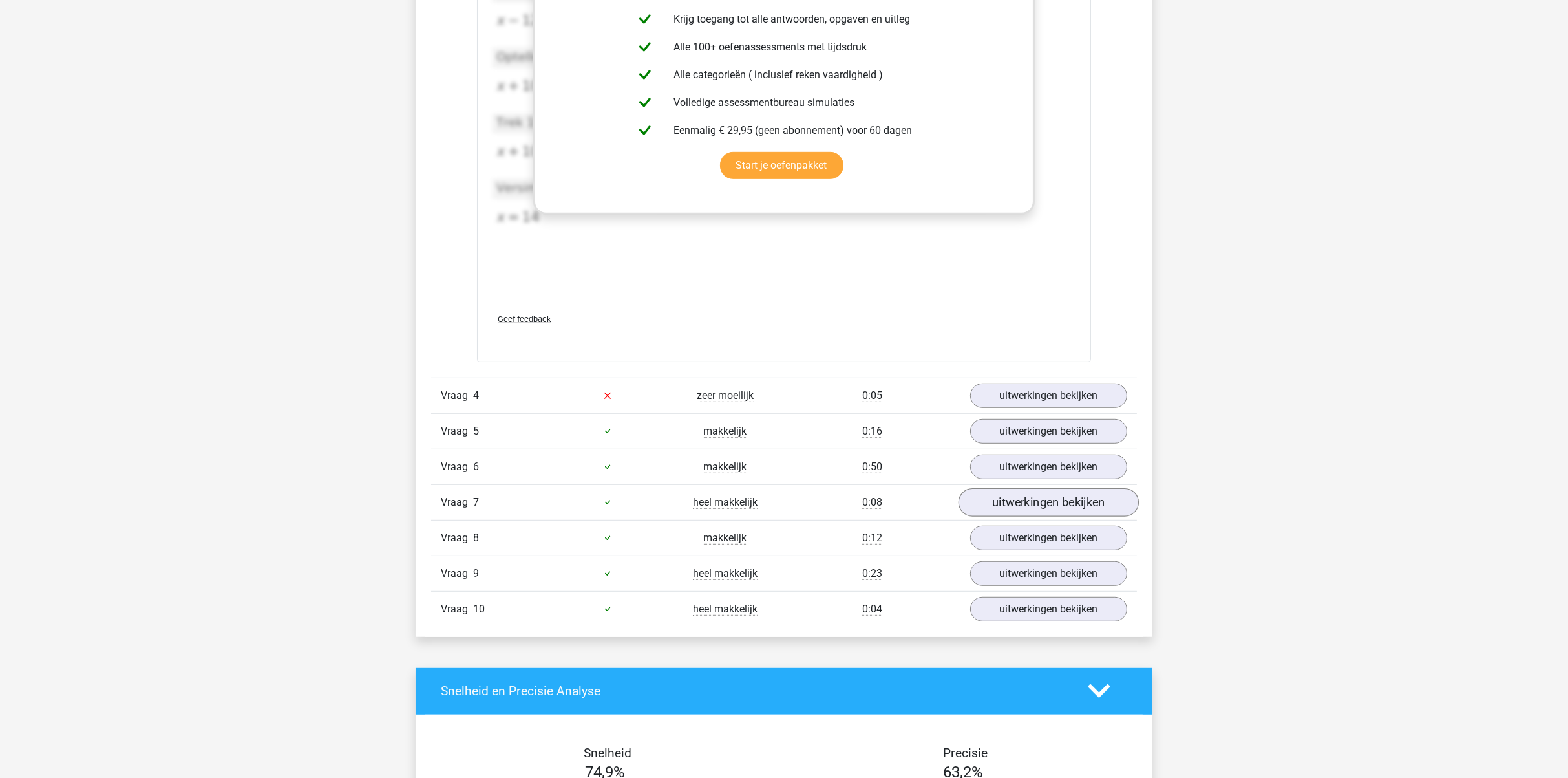
scroll to position [1194, 0]
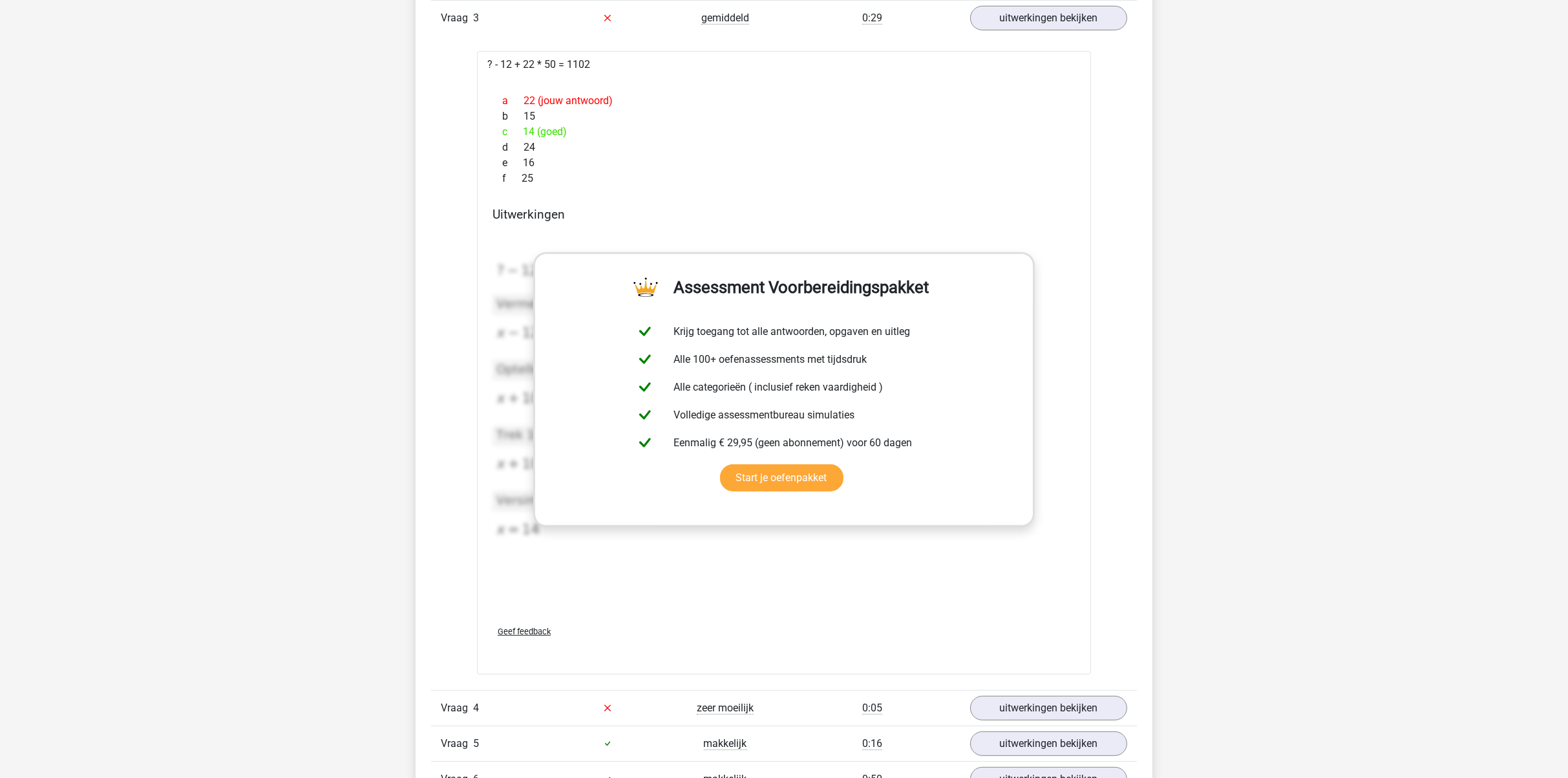
click at [728, 182] on div "f 25" at bounding box center [784, 178] width 583 height 15
click at [753, 486] on link "Start je oefenpakket" at bounding box center [782, 478] width 124 height 27
click at [741, 133] on div "c 14 (goed)" at bounding box center [784, 132] width 583 height 15
drag, startPoint x: 725, startPoint y: 185, endPoint x: 725, endPoint y: 178, distance: 7.0
click at [725, 178] on div "f 25" at bounding box center [784, 178] width 583 height 15
